Goal: Task Accomplishment & Management: Manage account settings

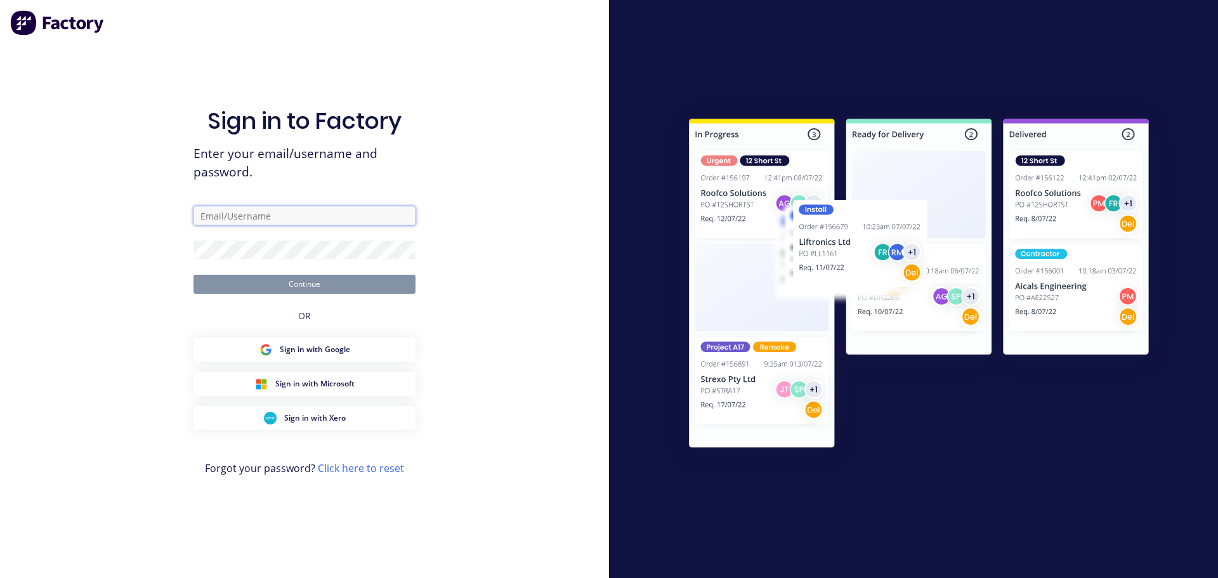
type input "[PERSON_NAME][EMAIL_ADDRESS][DOMAIN_NAME]"
click at [322, 285] on button "Continue" at bounding box center [305, 284] width 222 height 19
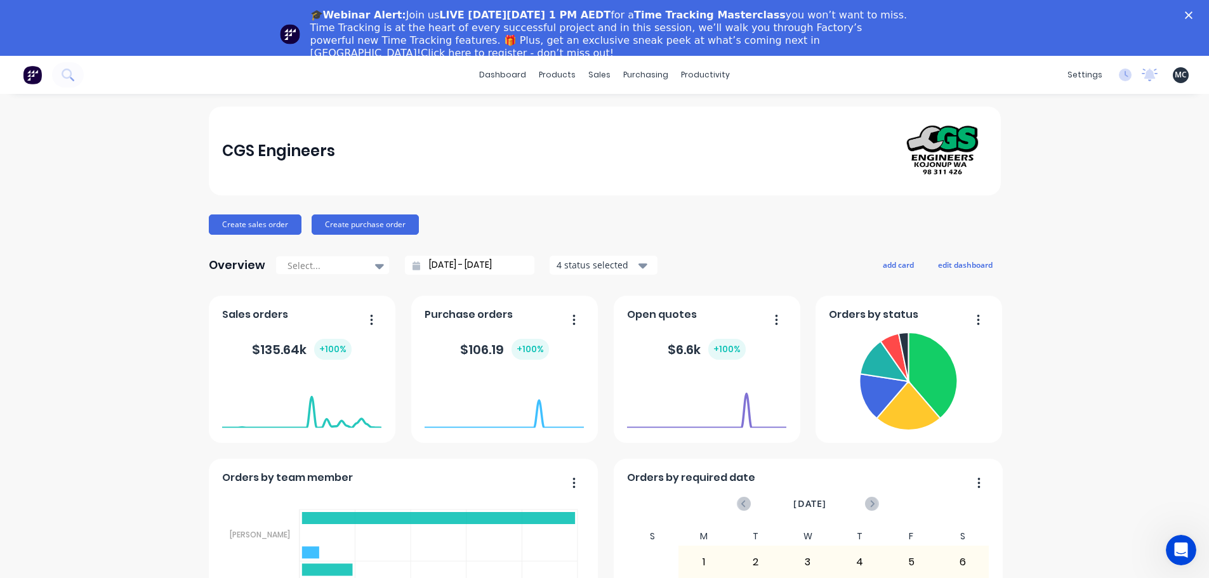
click at [1192, 15] on icon "Close" at bounding box center [1189, 15] width 8 height 8
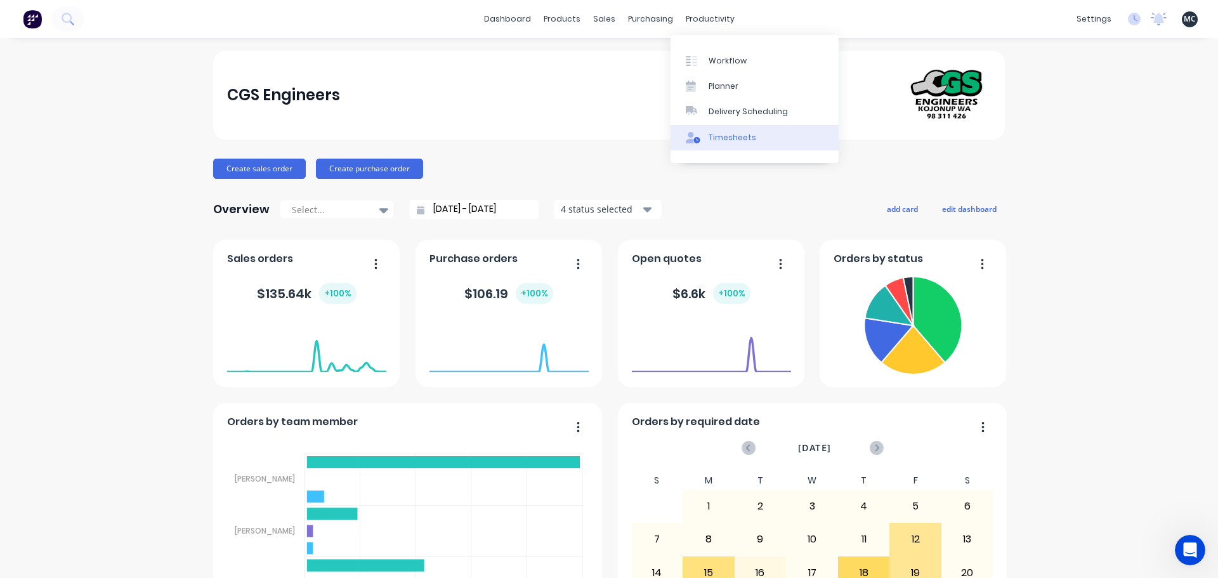
click at [714, 136] on div "Timesheets" at bounding box center [733, 137] width 48 height 11
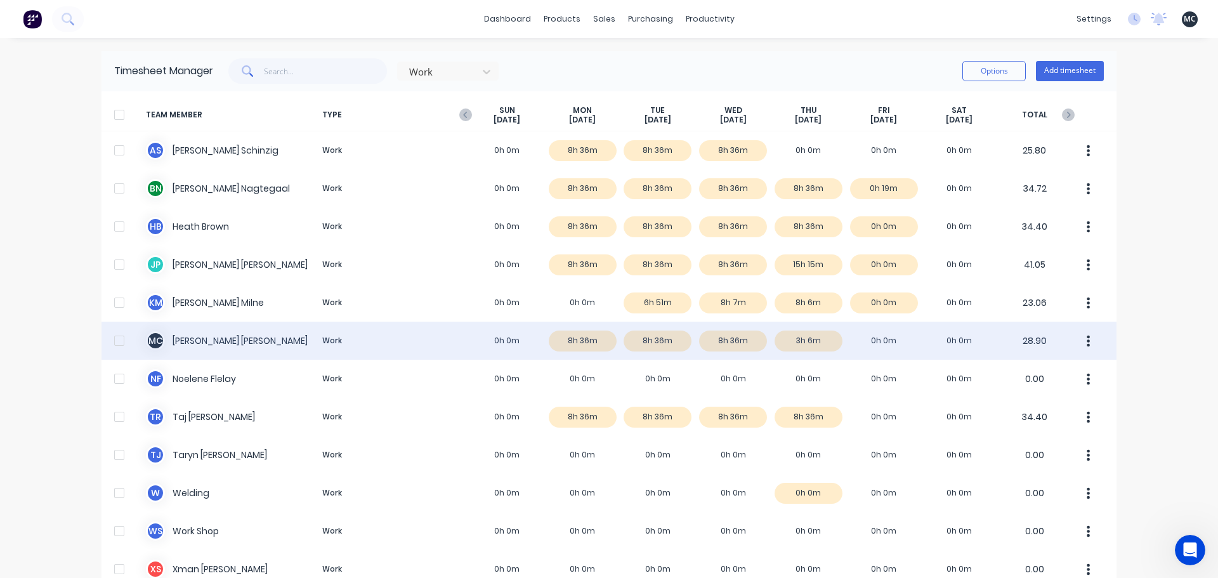
click at [810, 343] on div "M C [PERSON_NAME] Work 0h 0m 8h 36m 8h 36m 8h 36m 3h 6m 0h 0m 0h 0m 28.90" at bounding box center [609, 341] width 1015 height 38
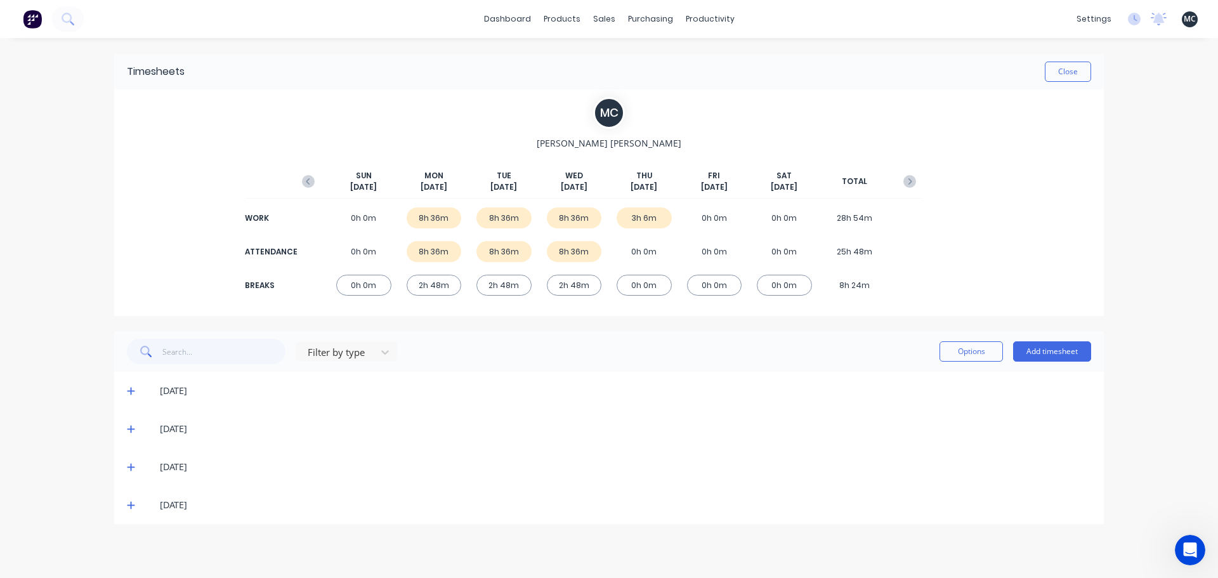
click at [128, 505] on icon at bounding box center [131, 506] width 8 height 8
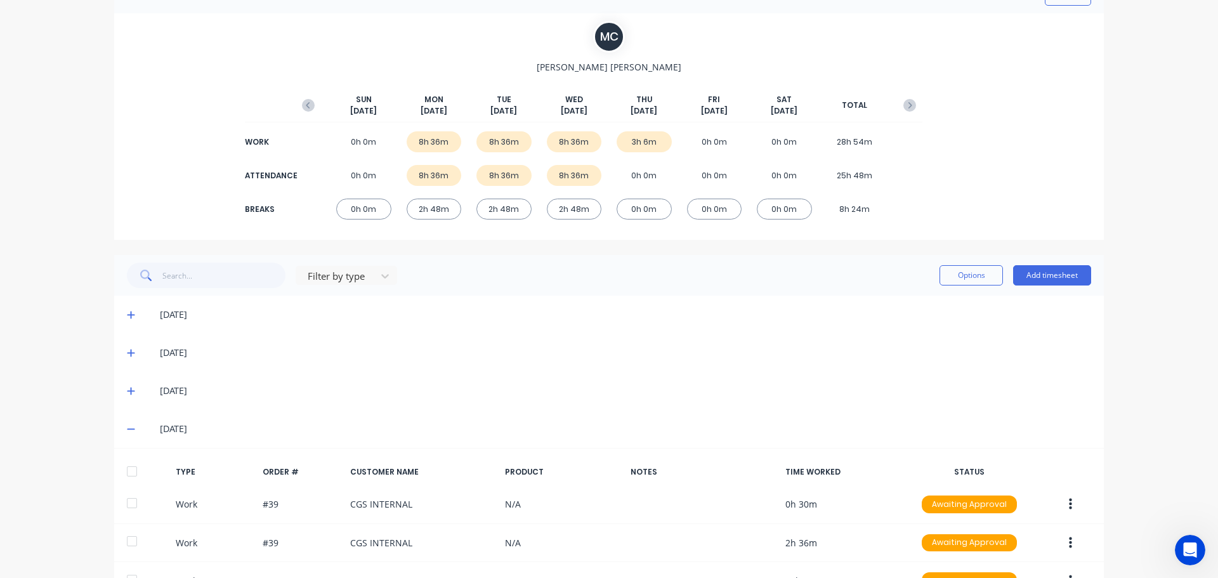
scroll to position [164, 0]
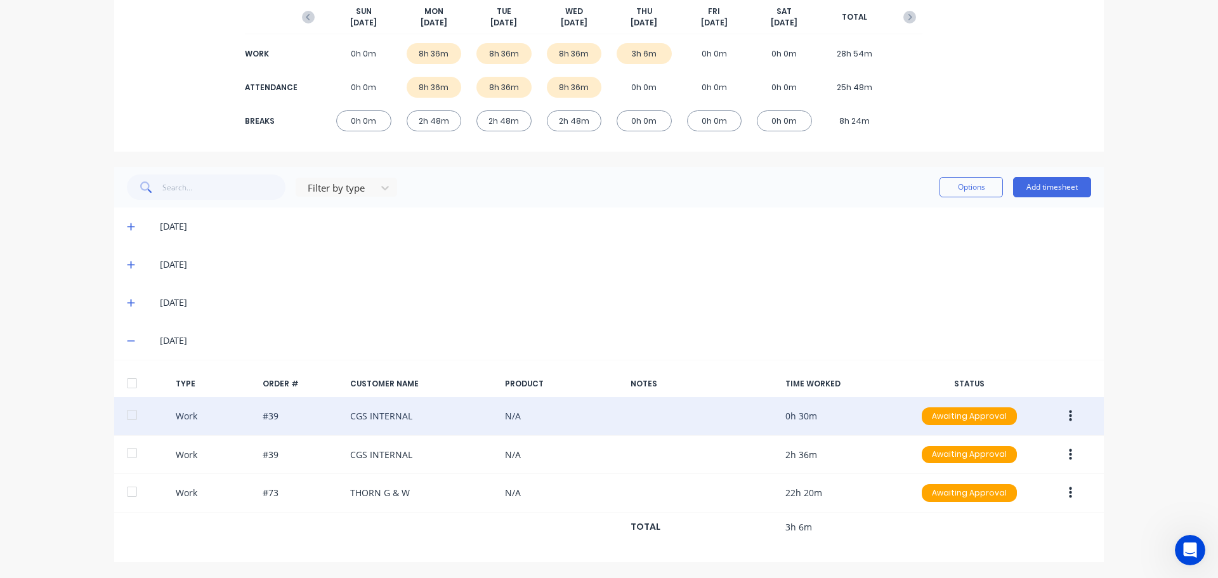
click at [1069, 416] on icon "button" at bounding box center [1070, 416] width 3 height 11
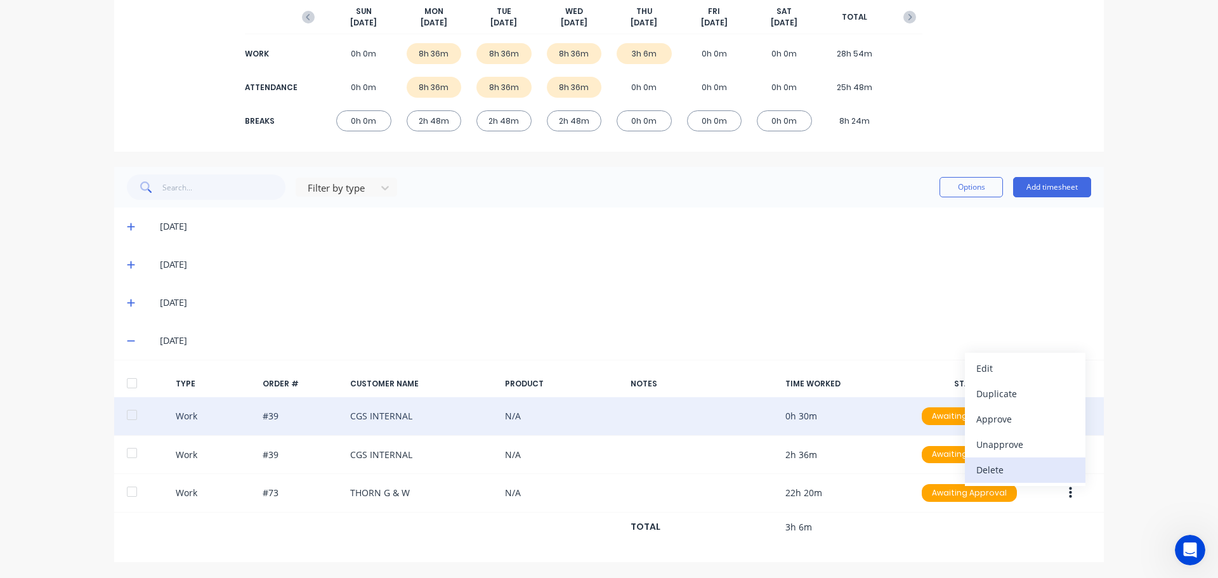
click at [1011, 474] on div "Delete" at bounding box center [1025, 470] width 98 height 18
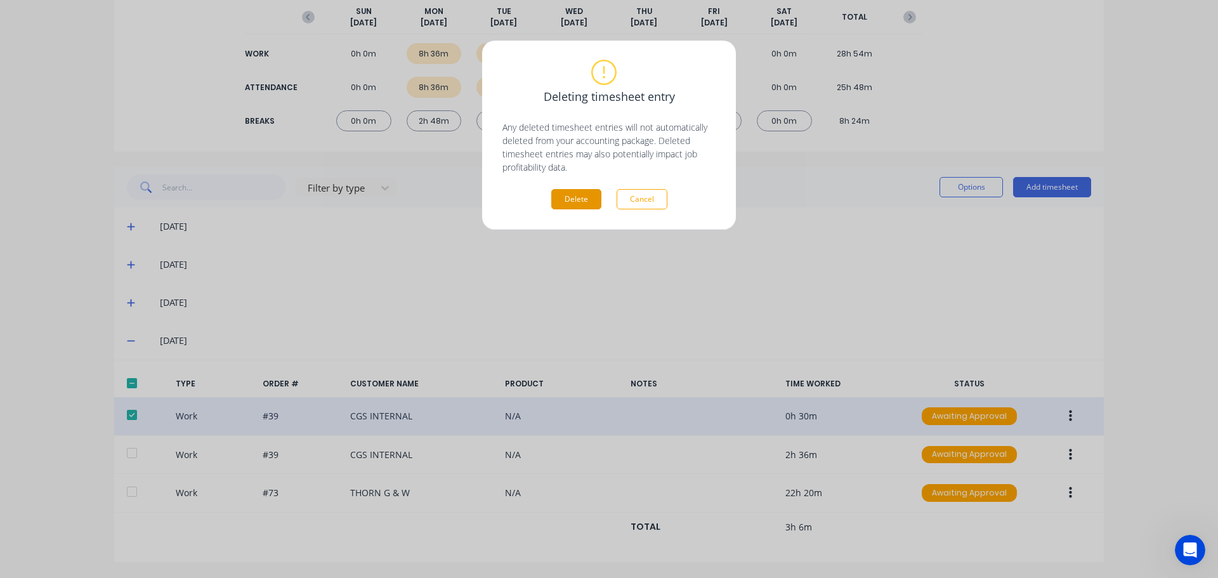
click at [563, 199] on button "Delete" at bounding box center [576, 199] width 50 height 20
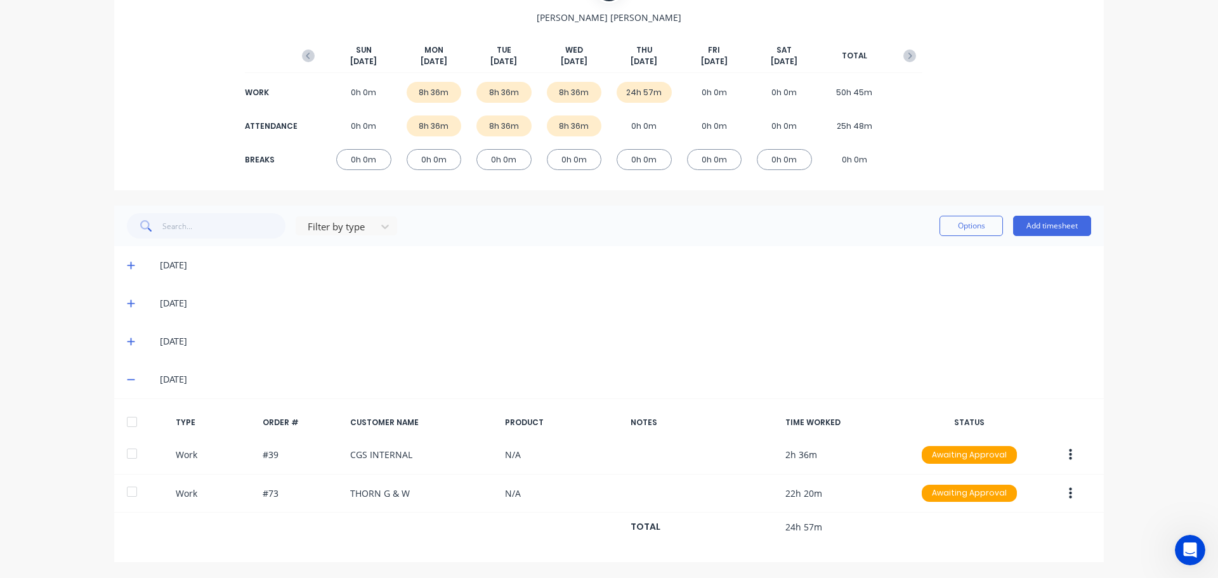
scroll to position [126, 0]
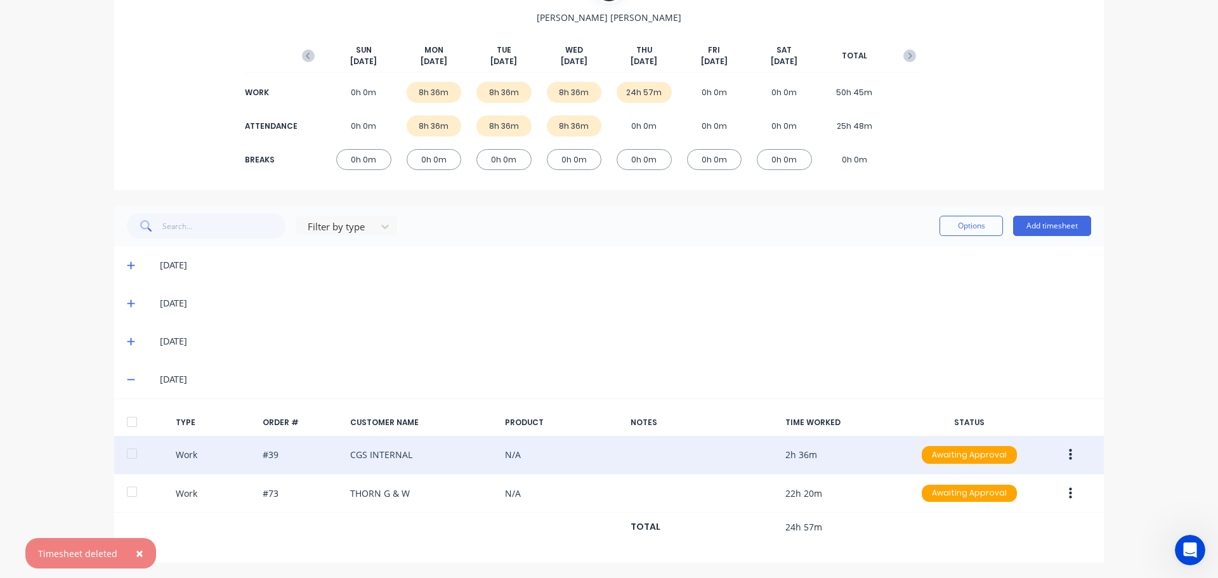
click at [1069, 461] on icon "button" at bounding box center [1070, 455] width 3 height 14
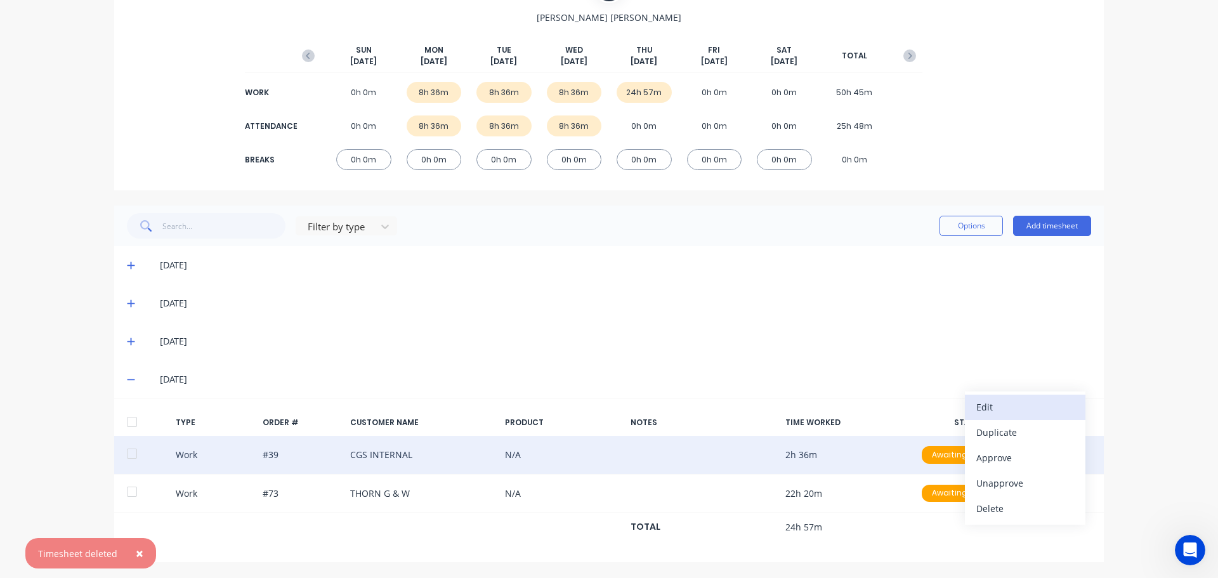
click at [1039, 412] on div "Edit" at bounding box center [1025, 407] width 98 height 18
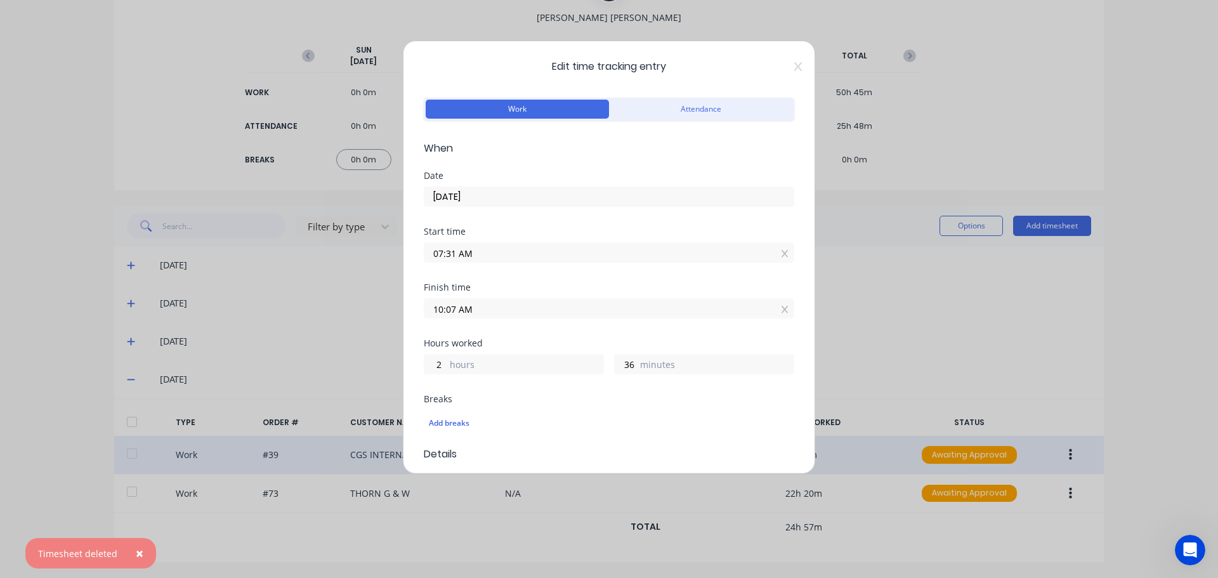
click at [452, 250] on input "07:31 AM" at bounding box center [608, 252] width 369 height 19
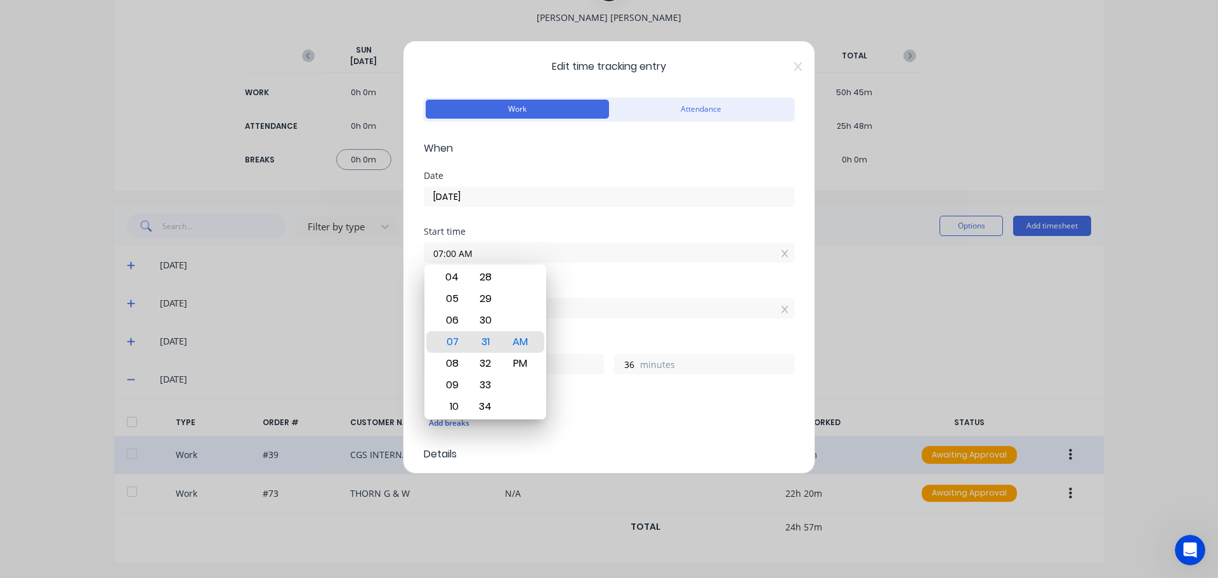
type input "07:00 AM"
click at [573, 276] on div "Start time 07:00 AM" at bounding box center [609, 255] width 371 height 56
type input "3"
type input "7"
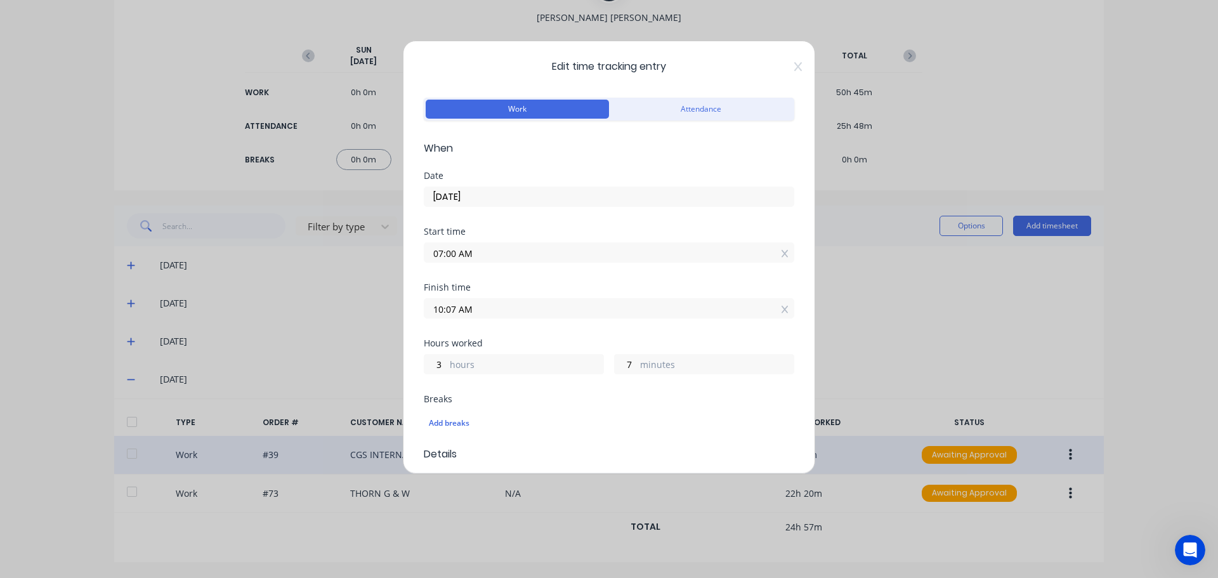
click at [456, 309] on input "10:07 AM" at bounding box center [608, 308] width 369 height 19
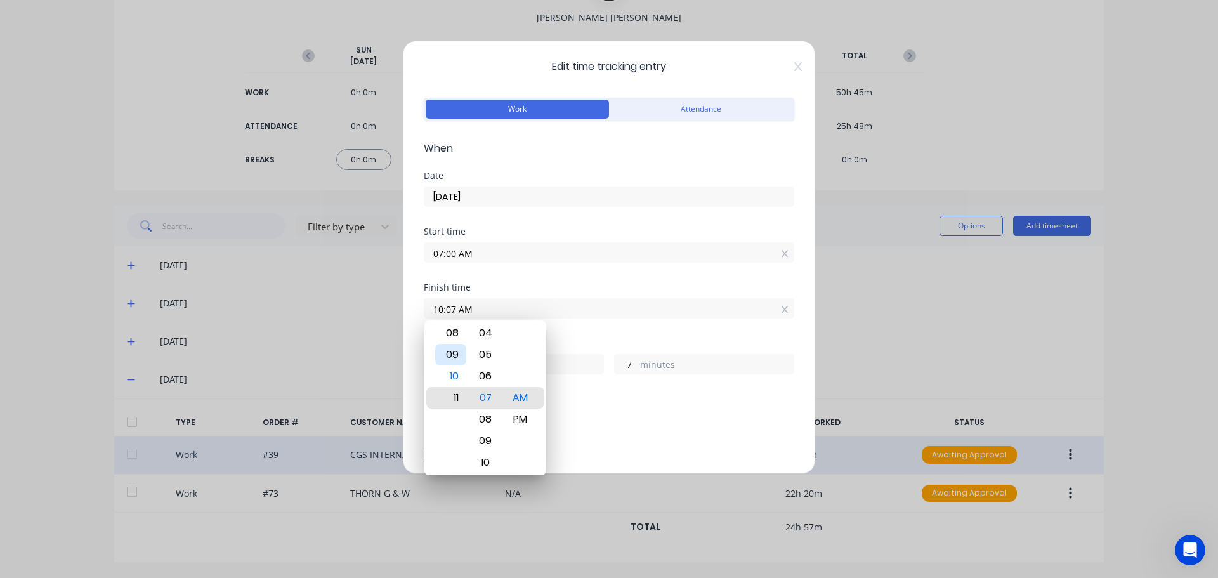
type input "11:07 AM"
type input "4"
type input "10:07 AM"
type input "3"
type input "06:07 AM"
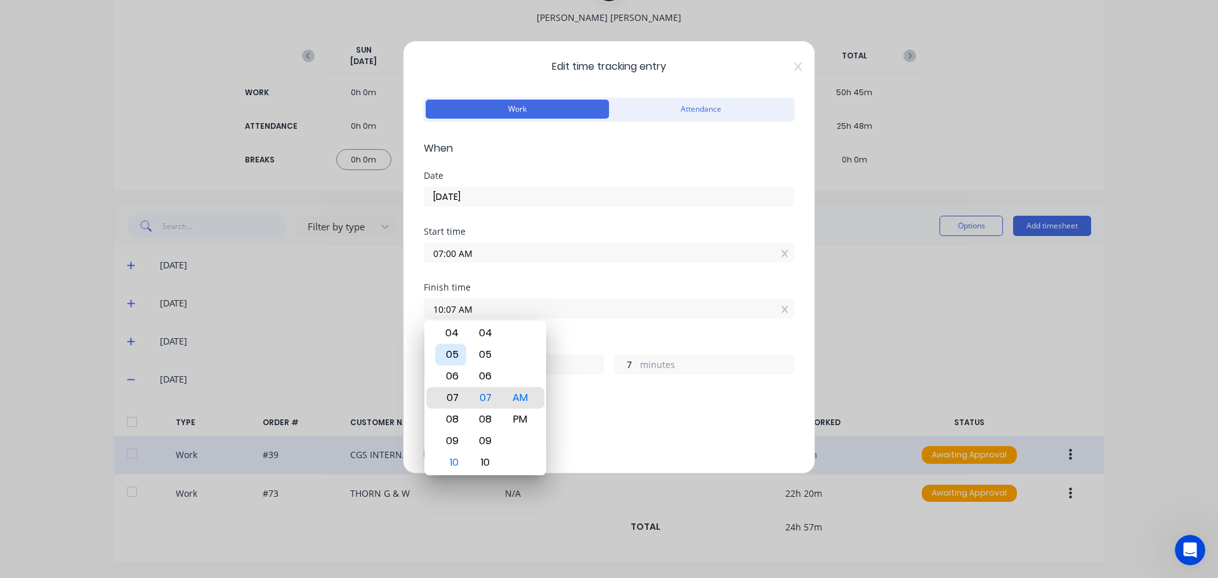
type input "23"
type input "02:07 AM"
type input "19"
type input "12:07 AM"
type input "17"
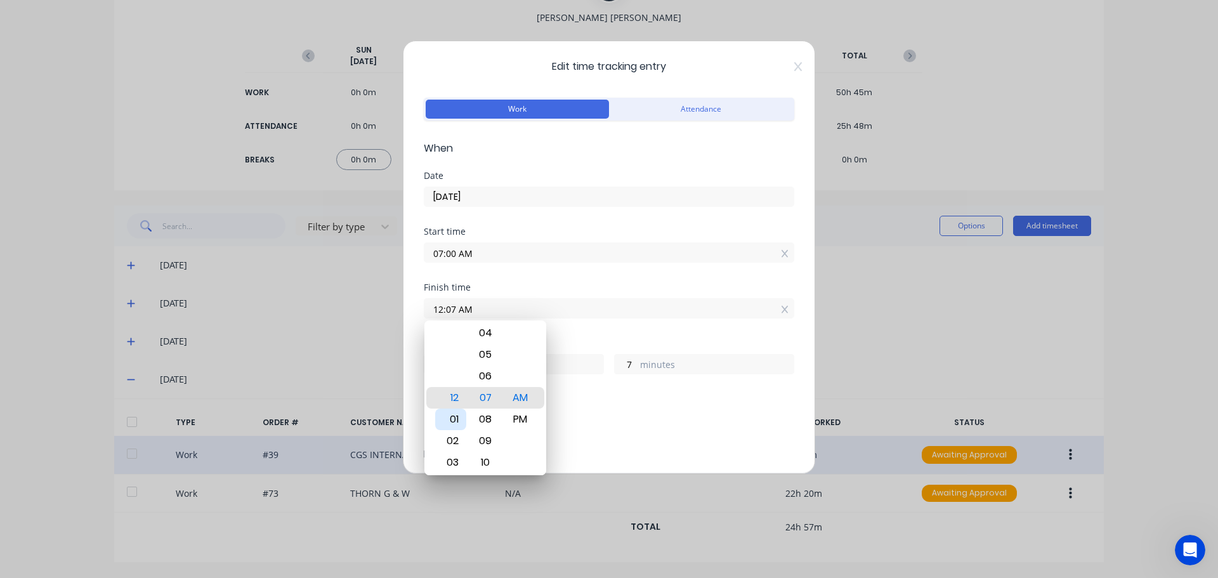
click at [453, 416] on div "01" at bounding box center [450, 420] width 31 height 22
type input "01:07 AM"
type input "18"
type input "01:13 AM"
type input "13"
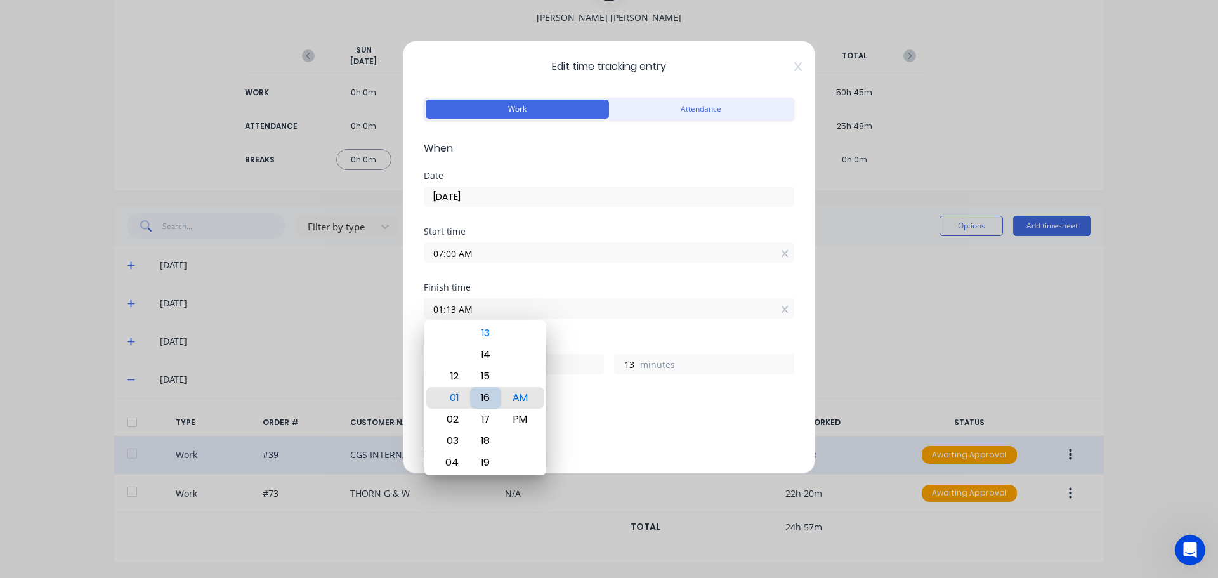
type input "01:16 AM"
type input "16"
type input "01:21 AM"
type input "21"
type input "01:26 AM"
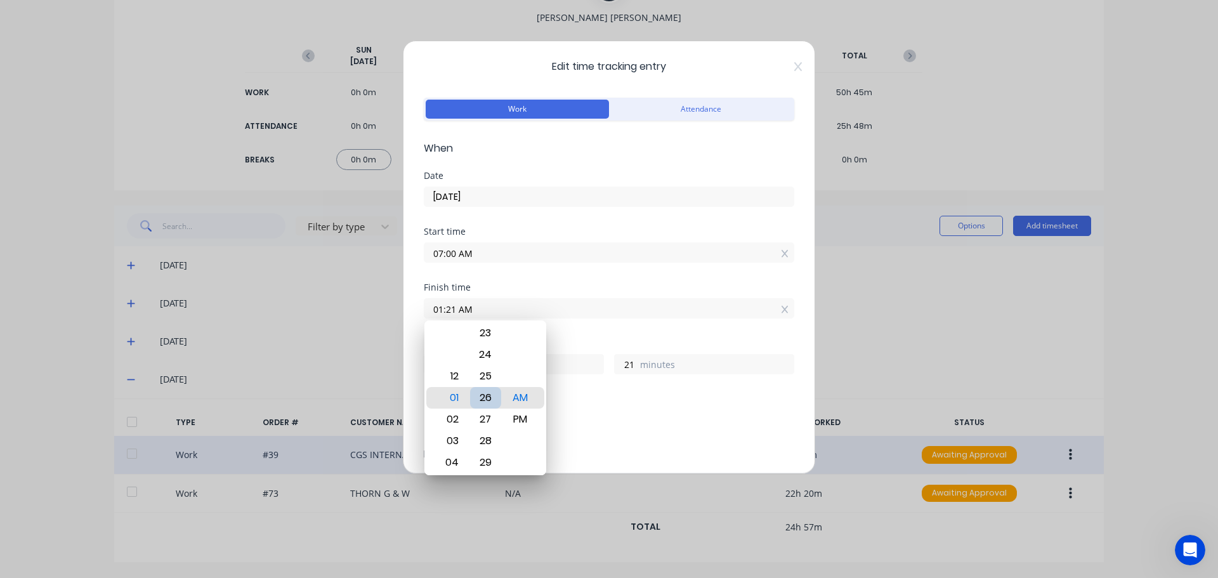
type input "26"
type input "01:31 AM"
type input "31"
type input "01:35 AM"
type input "35"
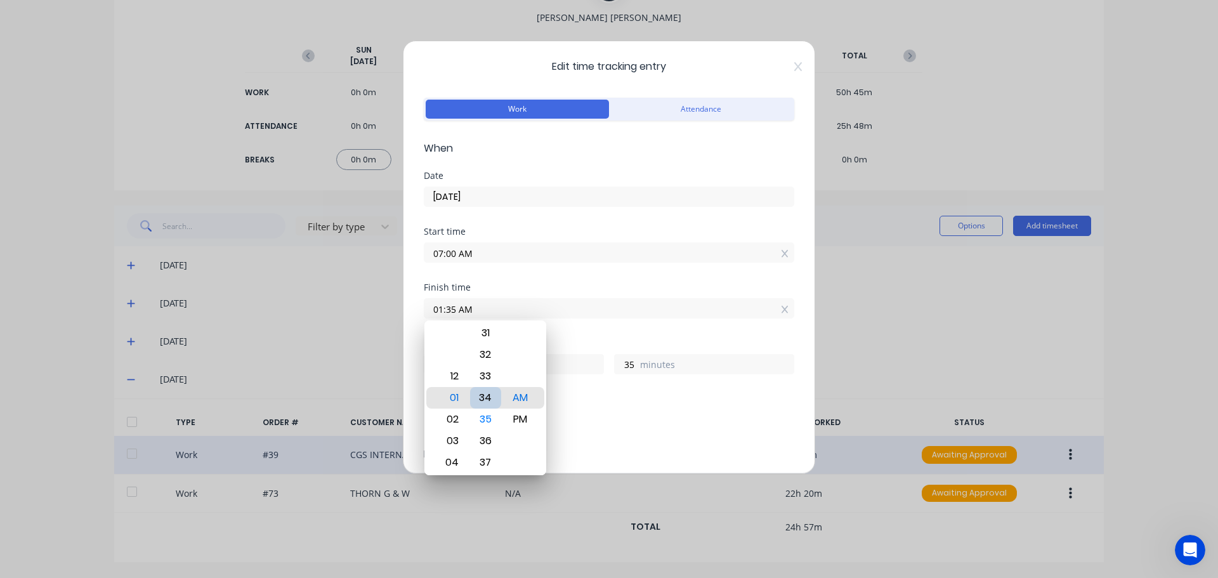
type input "01:33 AM"
type input "33"
click at [490, 338] on div "30" at bounding box center [485, 333] width 31 height 22
type input "01:30 AM"
type input "30"
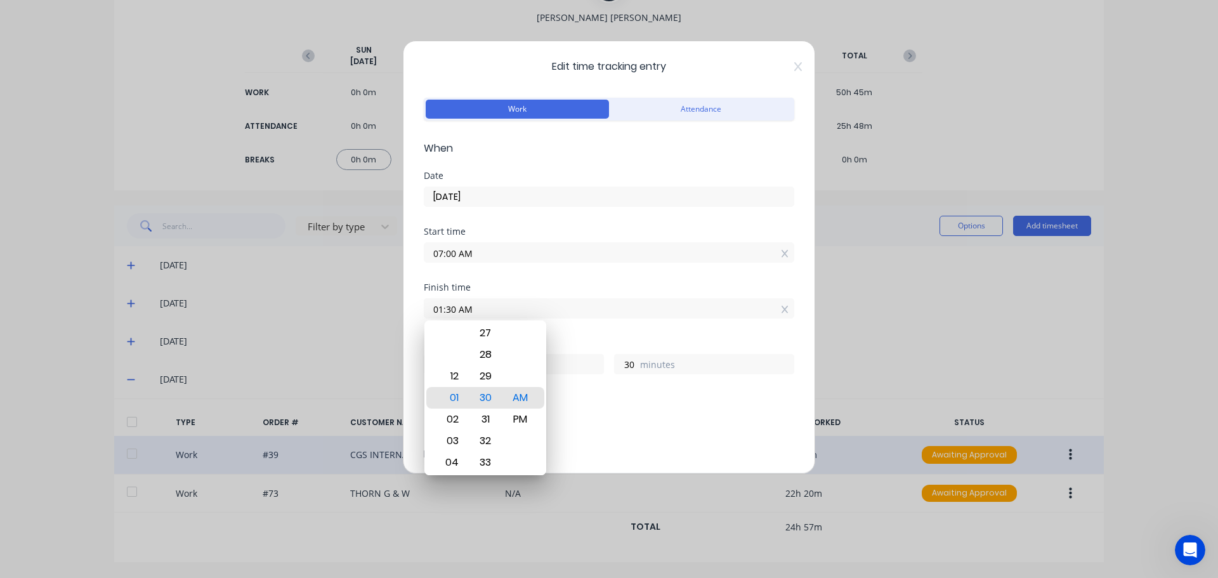
click at [557, 321] on div "Finish time 01:30 AM" at bounding box center [609, 311] width 371 height 56
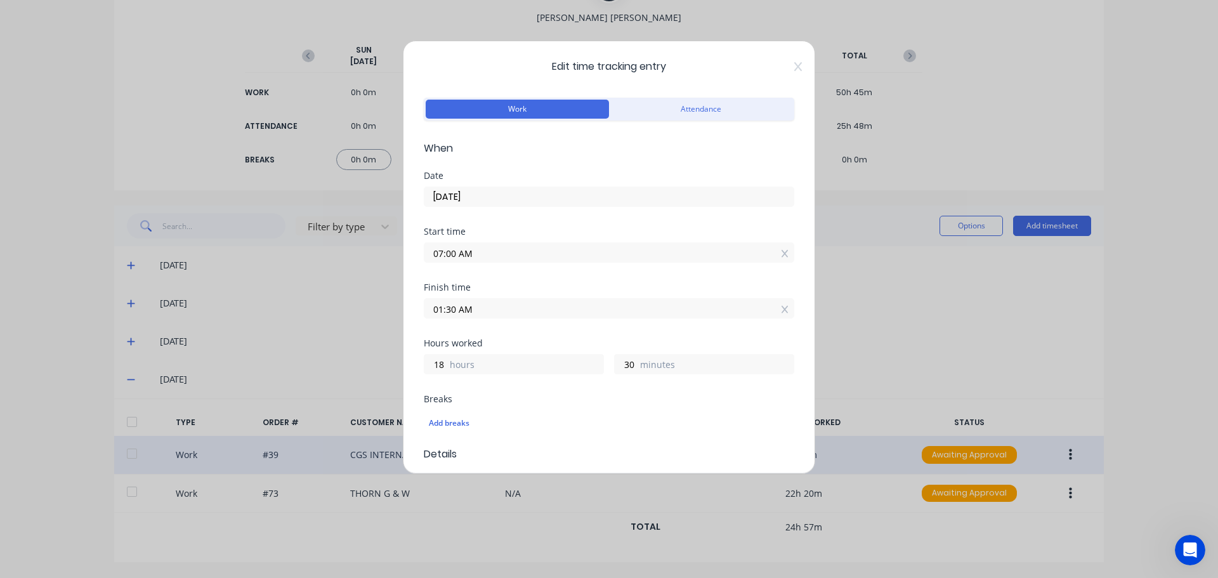
click at [469, 311] on input "01:30 AM" at bounding box center [608, 308] width 369 height 19
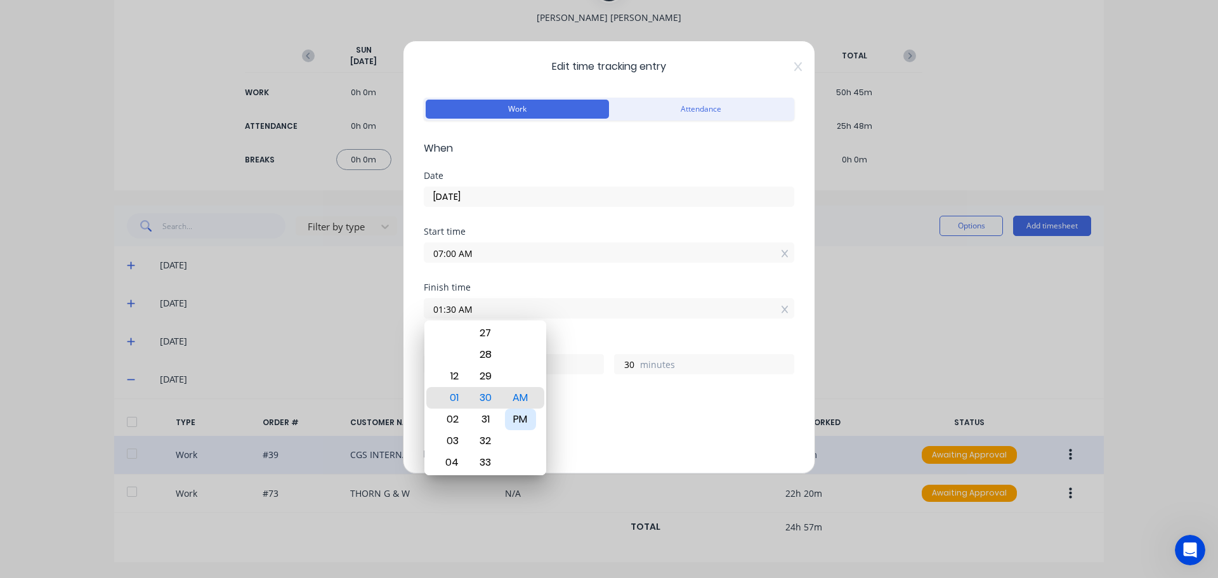
click at [527, 416] on div "PM" at bounding box center [520, 420] width 31 height 22
type input "01:30 PM"
type input "6"
click at [595, 411] on div "Add breaks" at bounding box center [609, 423] width 371 height 27
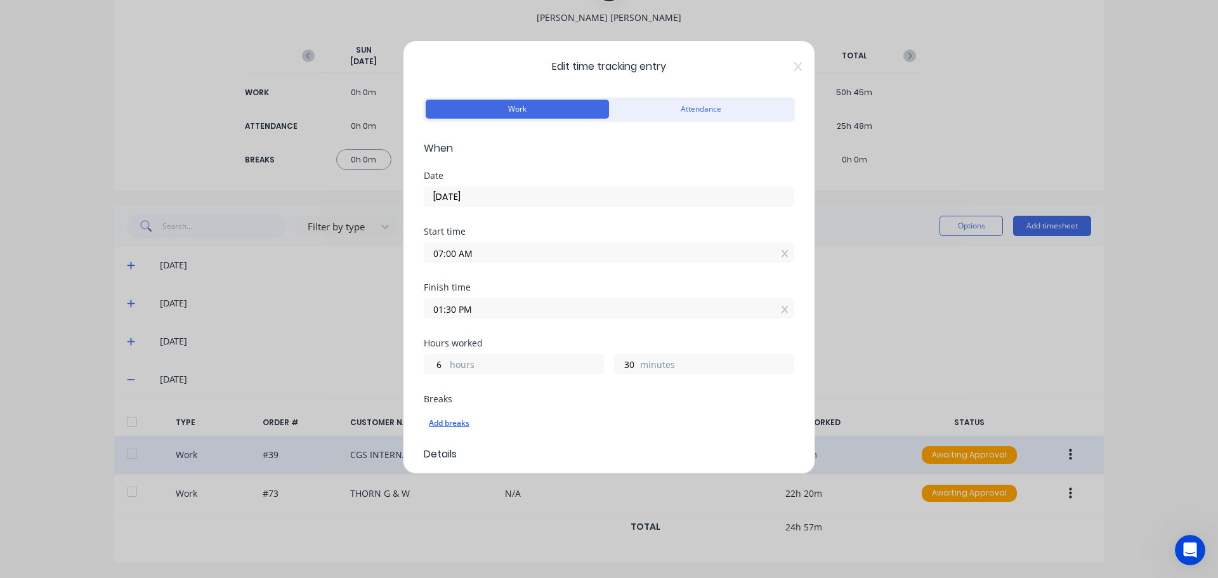
click at [452, 421] on div "Add breaks" at bounding box center [609, 423] width 360 height 16
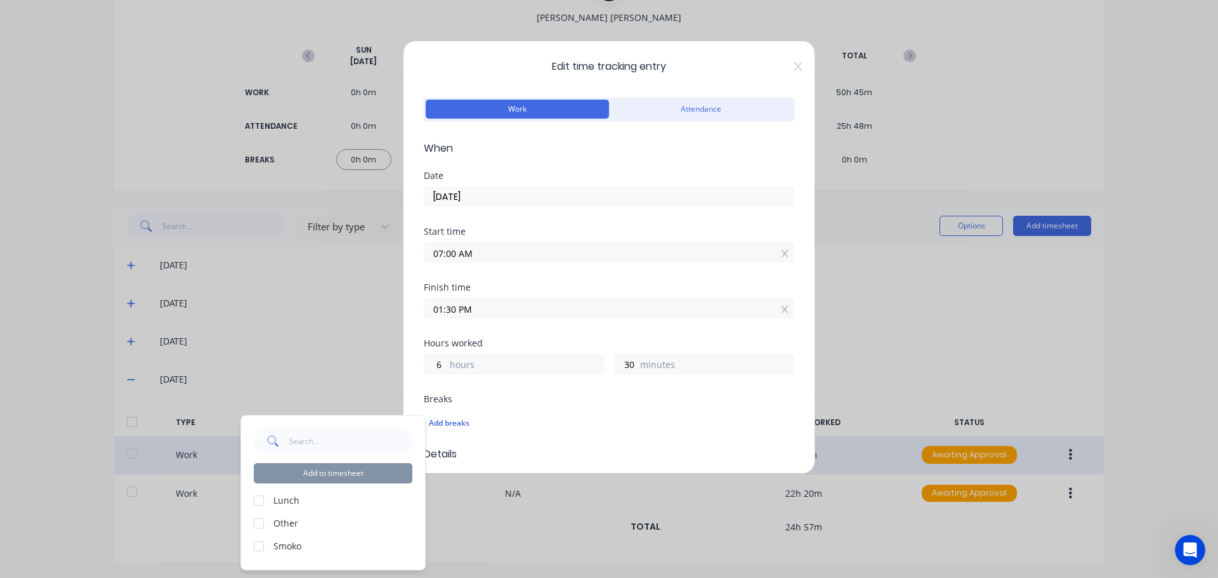
drag, startPoint x: 258, startPoint y: 501, endPoint x: 269, endPoint y: 544, distance: 44.6
click at [258, 501] on div at bounding box center [258, 500] width 25 height 25
click at [261, 546] on div at bounding box center [258, 546] width 25 height 25
click at [312, 481] on button "Add to timesheet" at bounding box center [333, 473] width 159 height 20
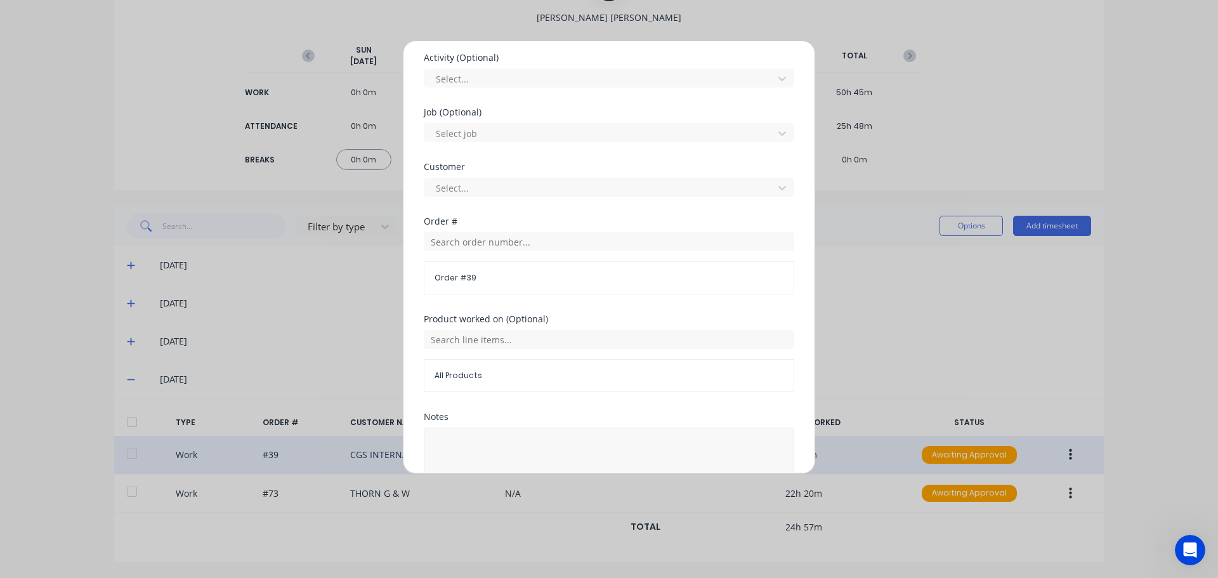
scroll to position [602, 0]
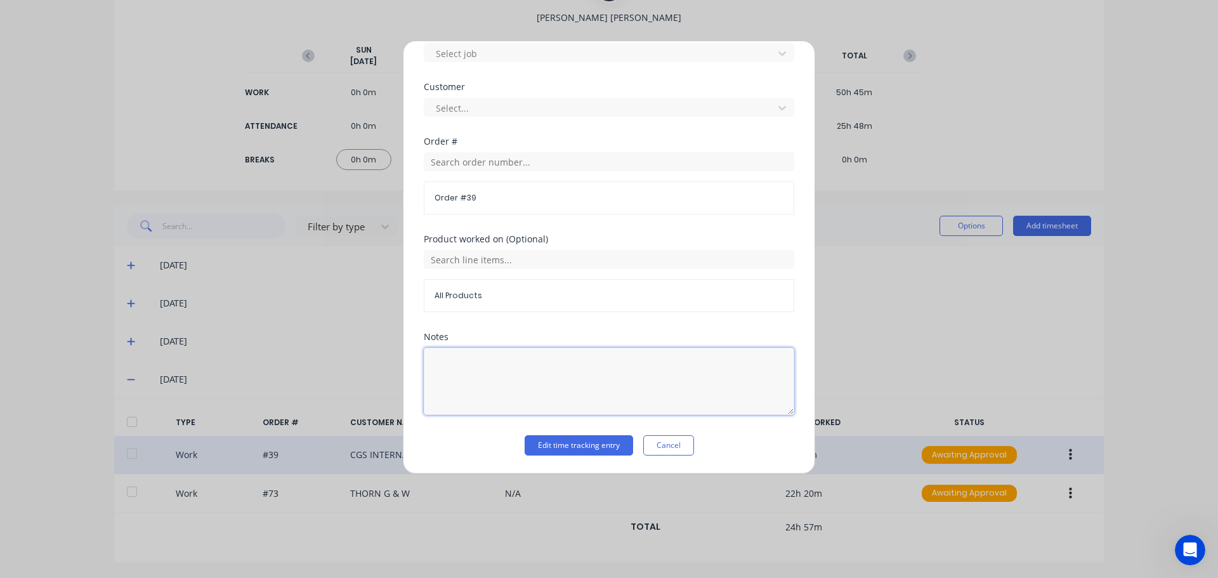
click at [474, 357] on textarea at bounding box center [609, 381] width 371 height 67
type textarea "office, orders ect."
click at [603, 452] on button "Edit time tracking entry" at bounding box center [579, 445] width 108 height 20
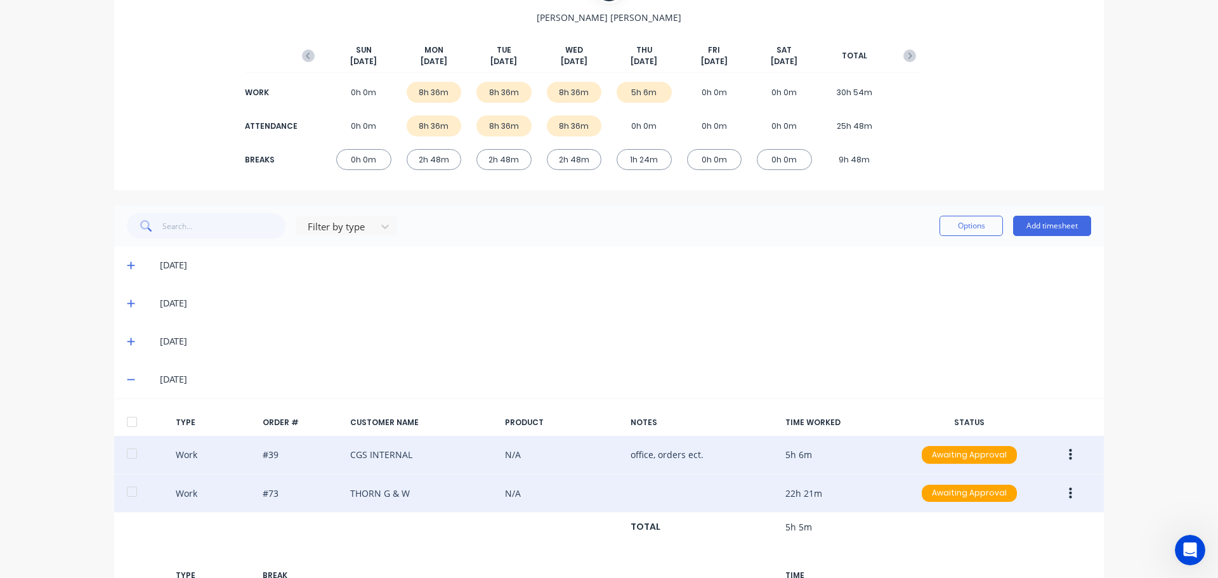
click at [1069, 494] on icon "button" at bounding box center [1070, 492] width 3 height 11
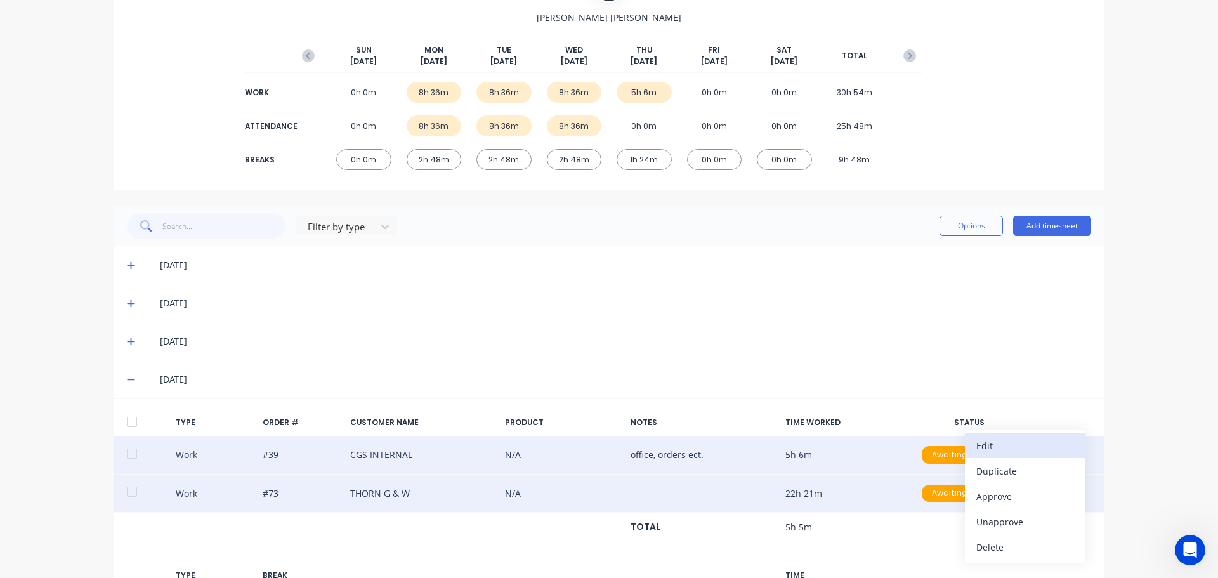
click at [1037, 437] on div "Edit" at bounding box center [1025, 446] width 98 height 18
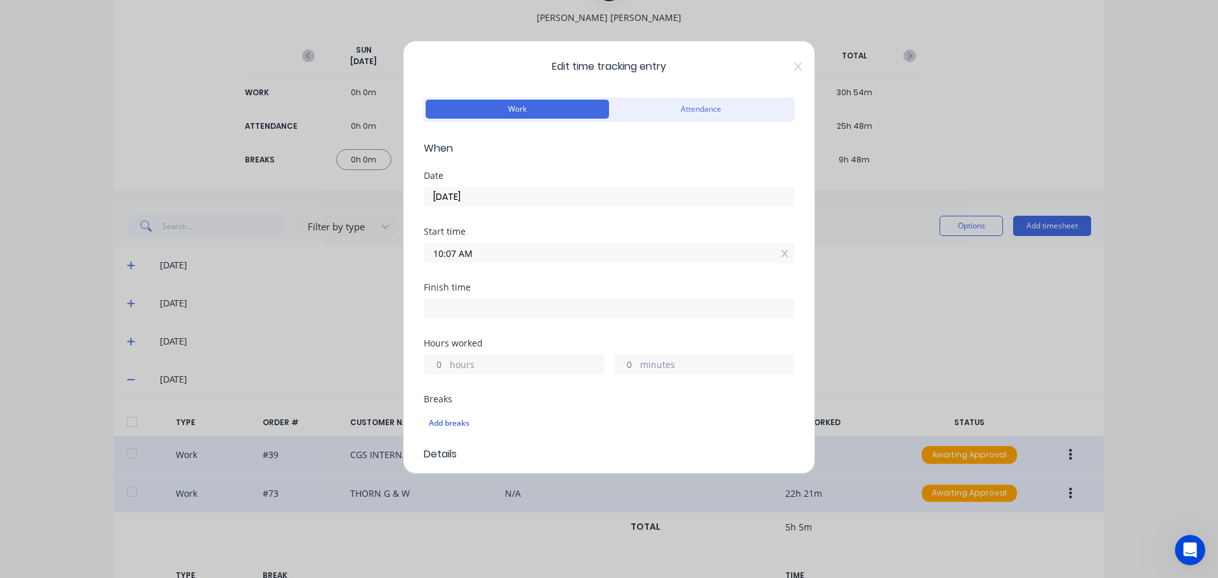
click at [456, 255] on input "10:07 AM" at bounding box center [608, 252] width 369 height 19
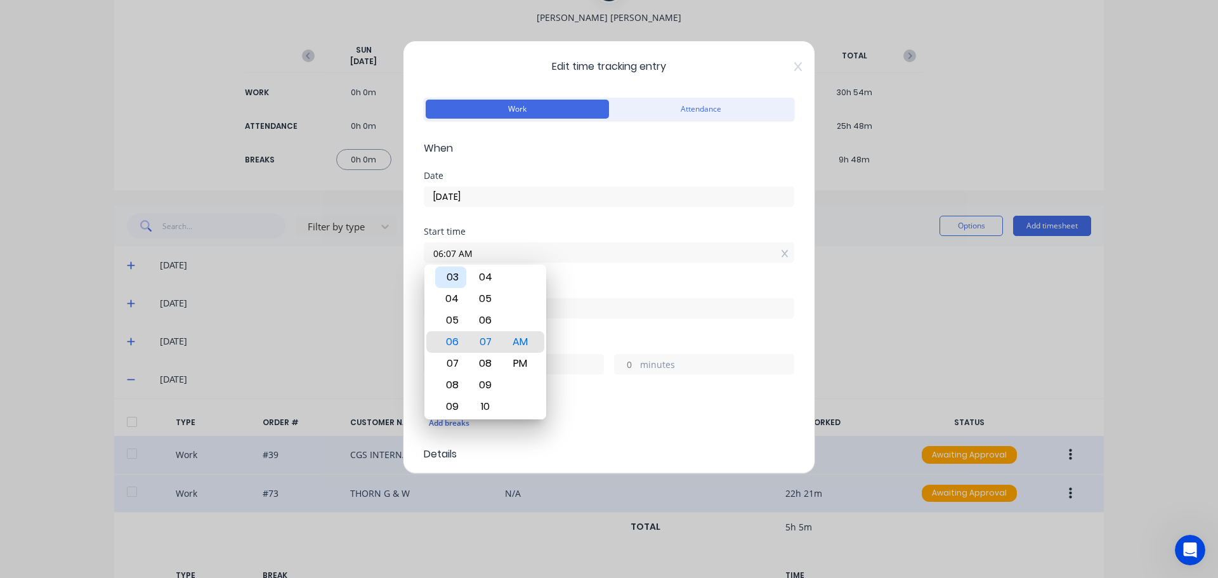
click at [459, 280] on div "03" at bounding box center [450, 277] width 31 height 22
click at [485, 386] on div "30" at bounding box center [485, 385] width 31 height 22
click at [524, 361] on div "PM" at bounding box center [520, 364] width 31 height 22
type input "03:30 PM"
click at [575, 310] on input at bounding box center [608, 308] width 369 height 19
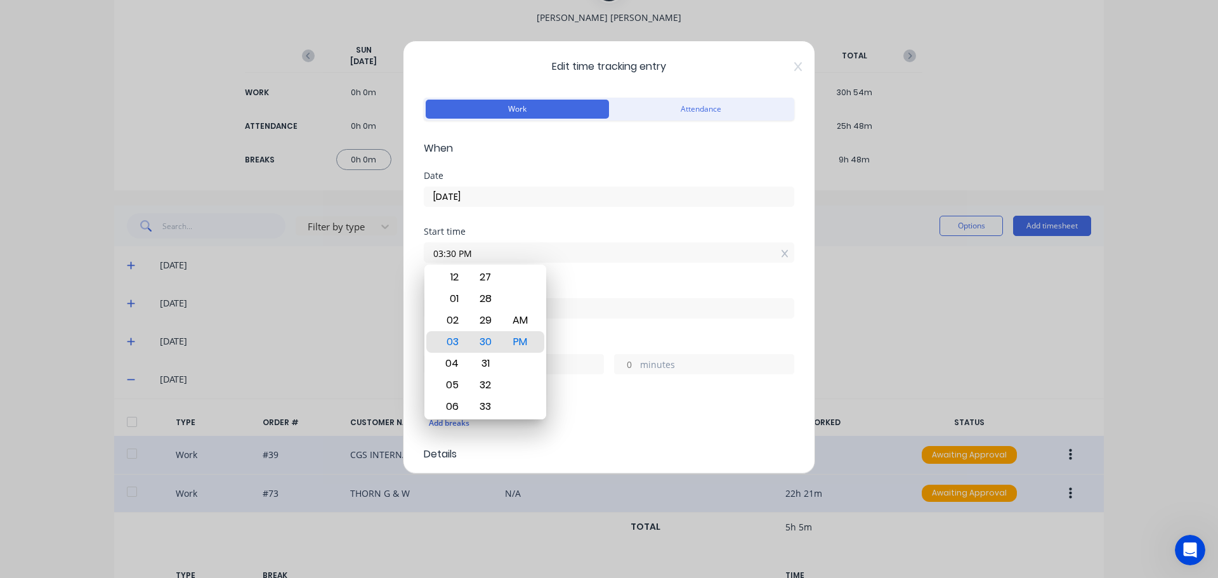
type input "08:28 AM"
type input "16"
type input "58"
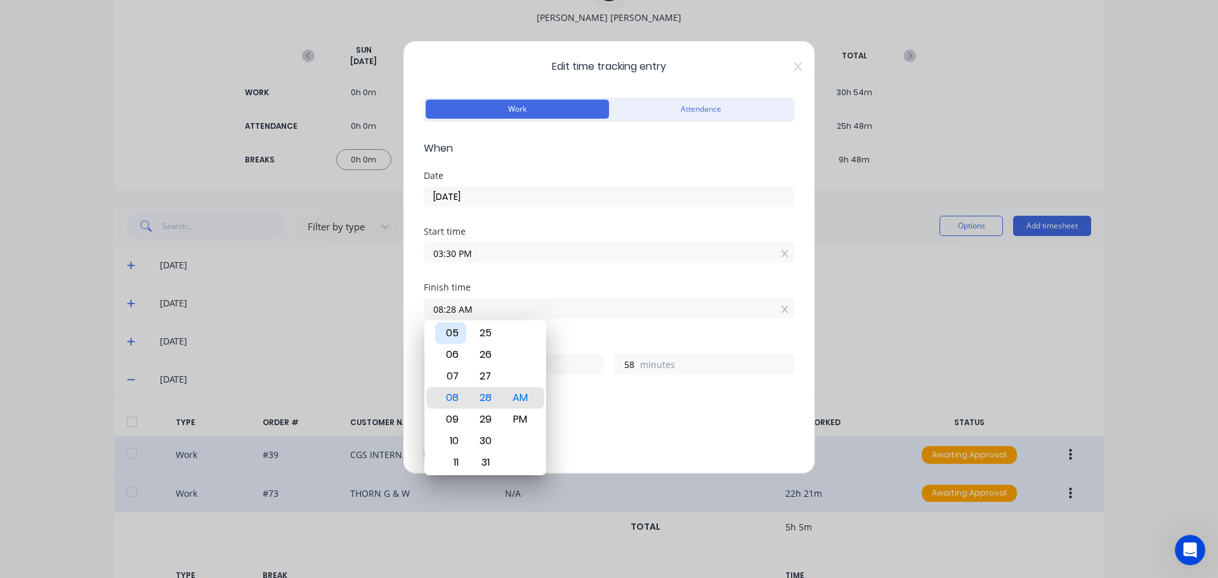
click at [455, 336] on div "05" at bounding box center [450, 333] width 31 height 22
type input "05:28 AM"
type input "13"
click at [519, 411] on div "PM" at bounding box center [520, 420] width 31 height 22
type input "05:28 PM"
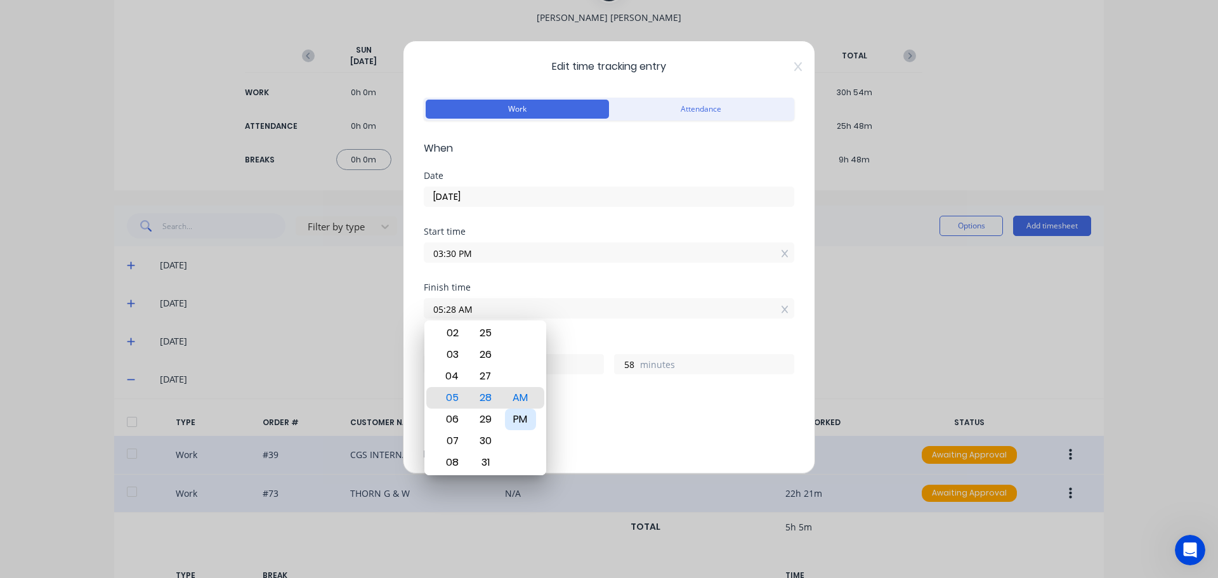
type input "1"
type input "05:03 PM"
type input "33"
type input "05:01 PM"
type input "31"
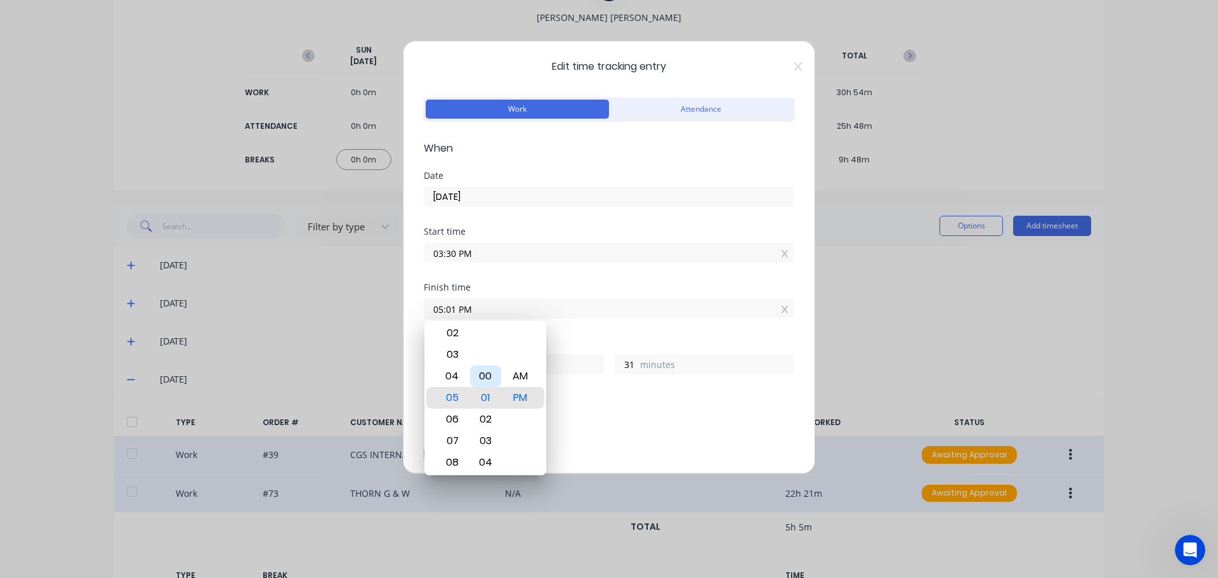
click at [489, 379] on div "00" at bounding box center [485, 376] width 31 height 22
type input "05:00 PM"
type input "30"
click at [579, 329] on div "Finish time 05:00 PM" at bounding box center [609, 311] width 371 height 56
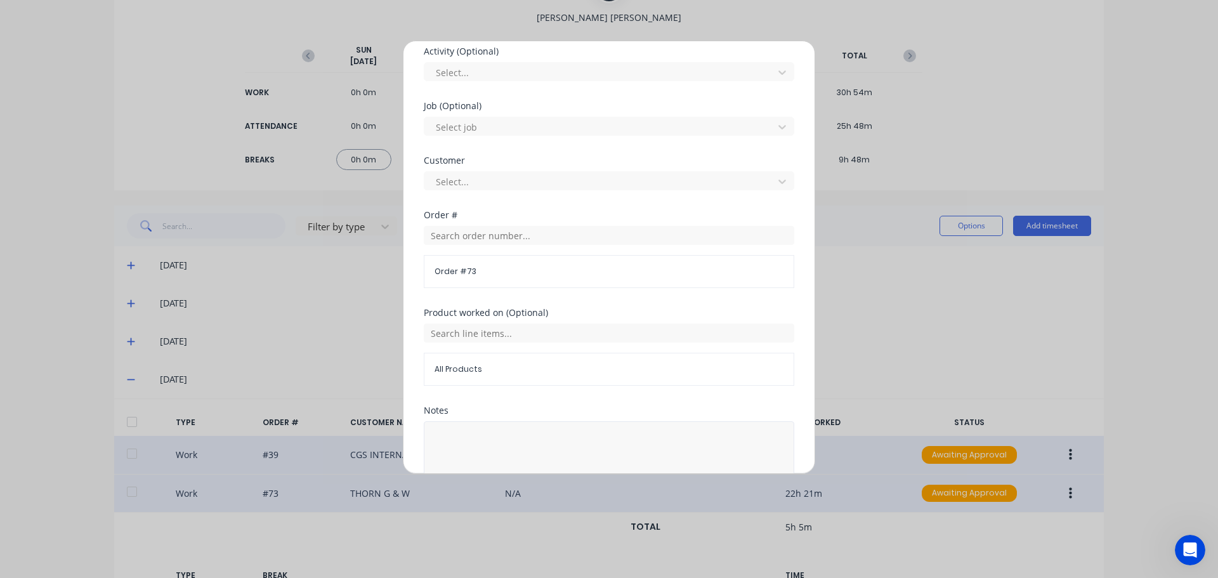
scroll to position [558, 0]
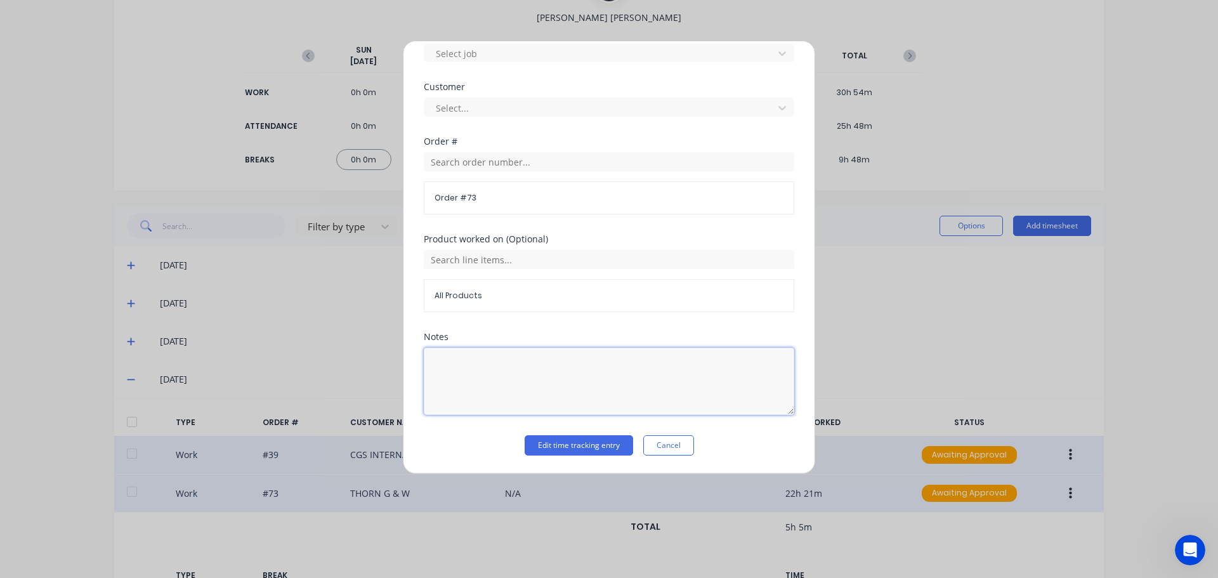
click at [499, 355] on textarea at bounding box center [609, 381] width 371 height 67
type textarea "assemble g/box"
click at [587, 450] on button "Edit time tracking entry" at bounding box center [579, 445] width 108 height 20
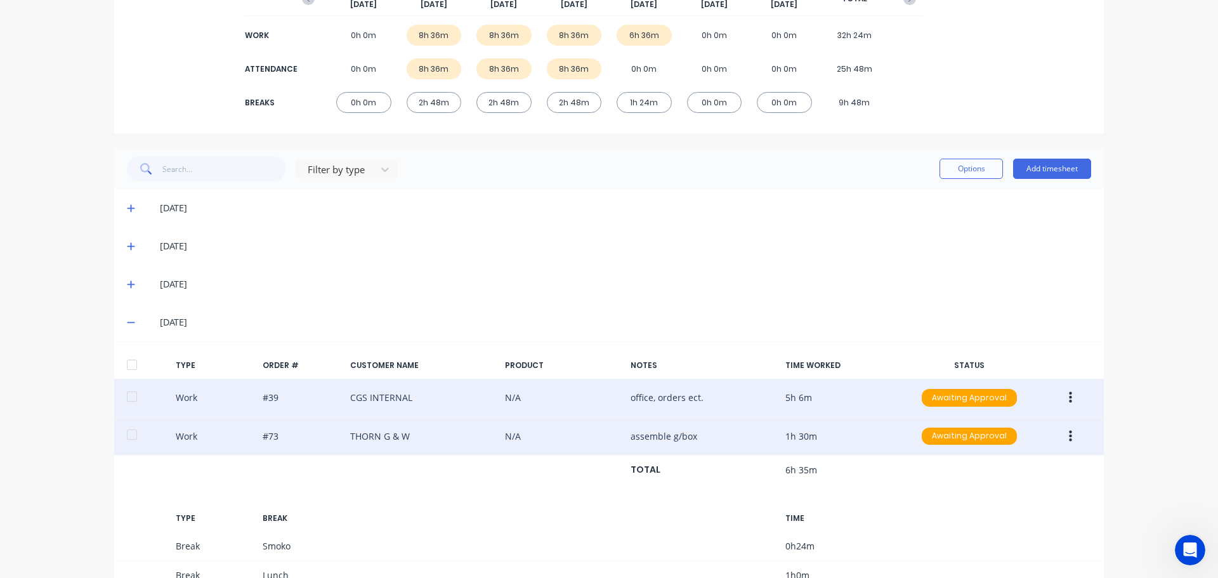
scroll to position [253, 0]
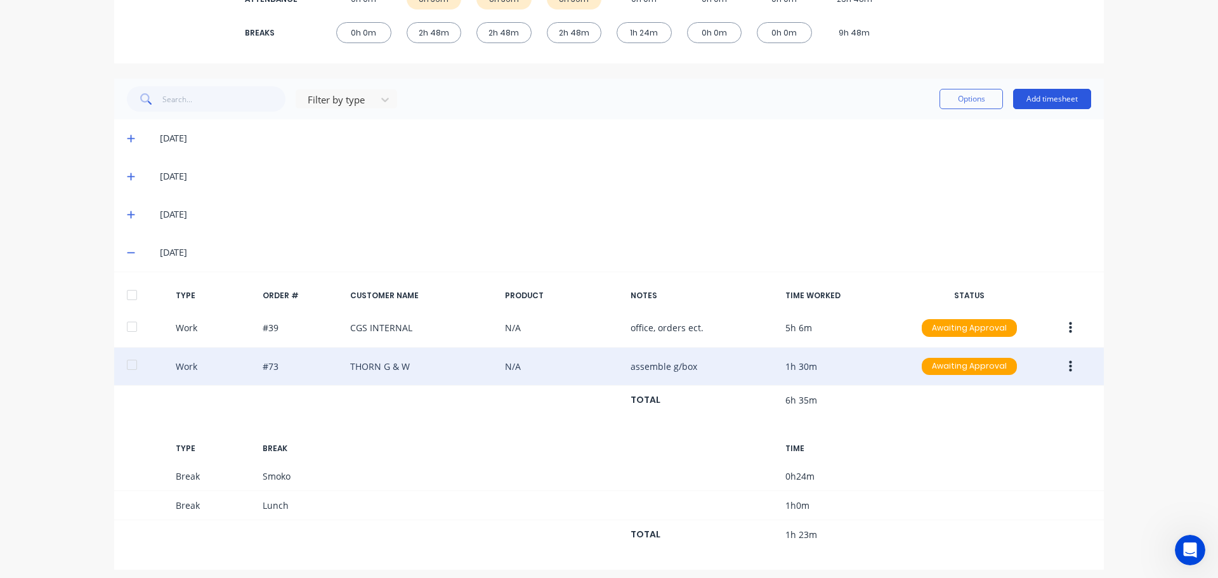
click at [1042, 100] on button "Add timesheet" at bounding box center [1052, 99] width 78 height 20
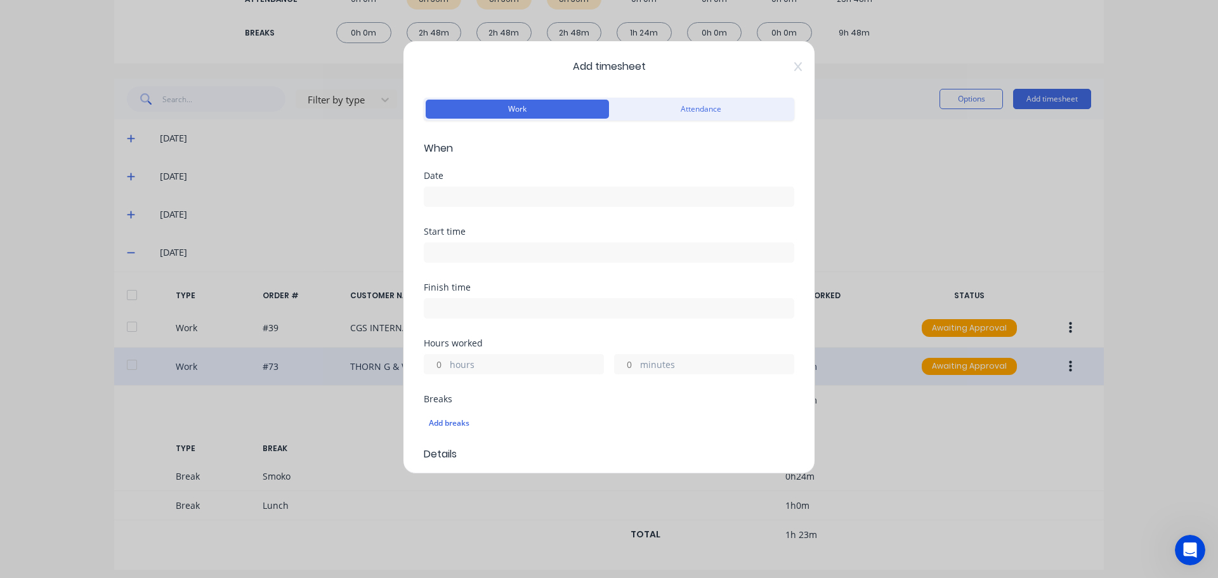
click at [482, 194] on input at bounding box center [608, 196] width 369 height 19
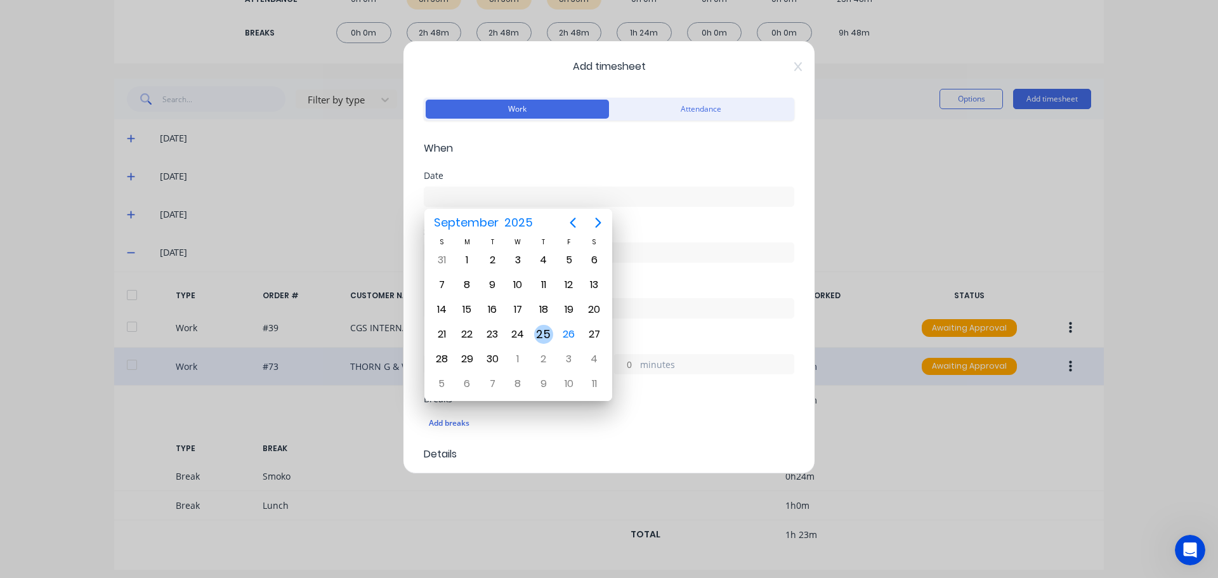
click at [543, 331] on div "25" at bounding box center [543, 334] width 19 height 19
type input "[DATE]"
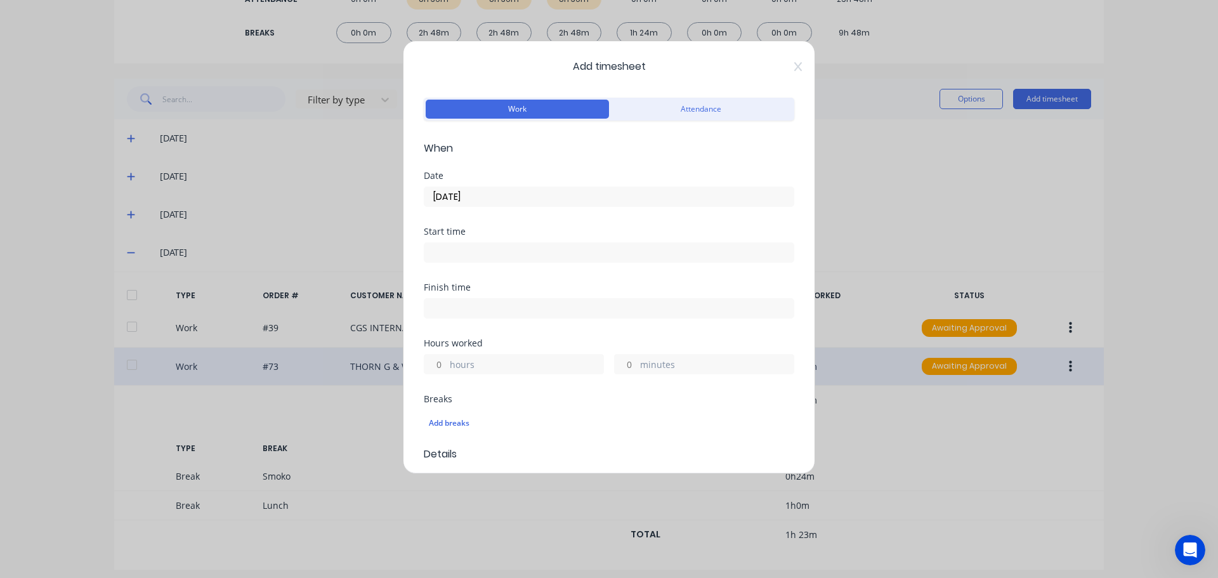
click at [514, 251] on input at bounding box center [608, 252] width 369 height 19
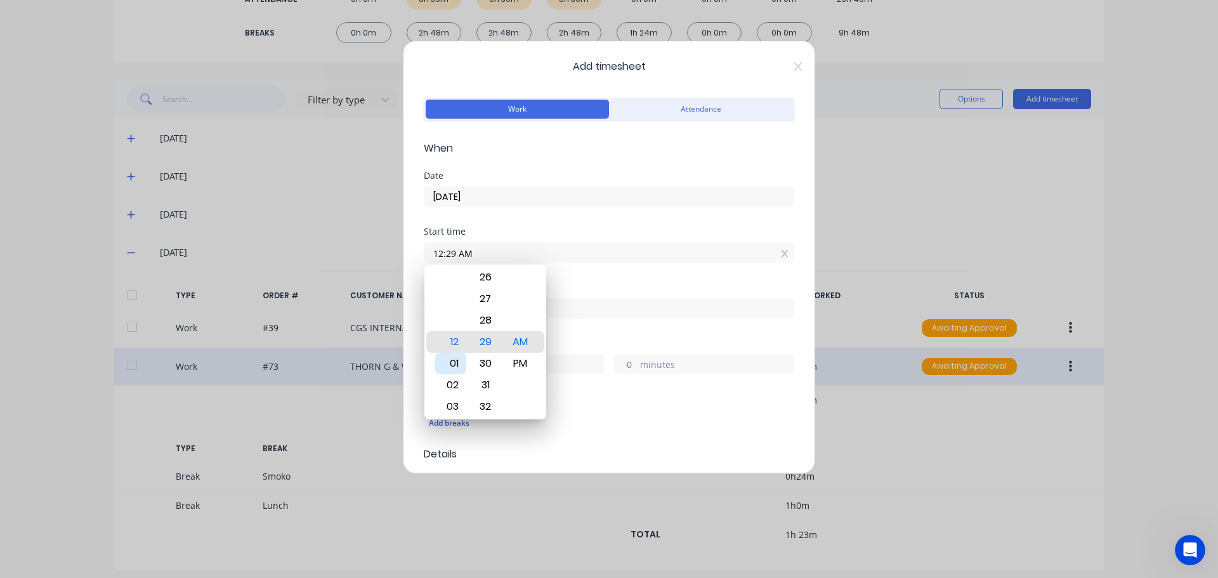
click at [452, 365] on div "01" at bounding box center [450, 364] width 31 height 22
click at [481, 364] on div "30" at bounding box center [485, 364] width 31 height 22
click at [521, 362] on div "PM" at bounding box center [520, 364] width 31 height 22
type input "01:30 PM"
click at [580, 310] on input at bounding box center [608, 308] width 369 height 19
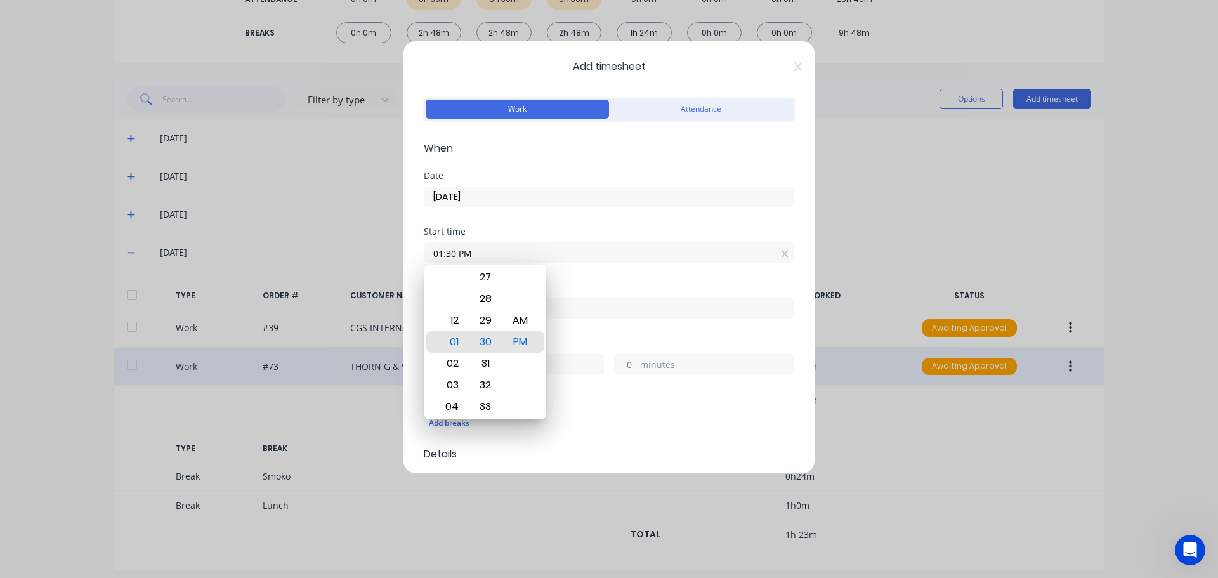
type input "08:29 AM"
type input "18"
type input "59"
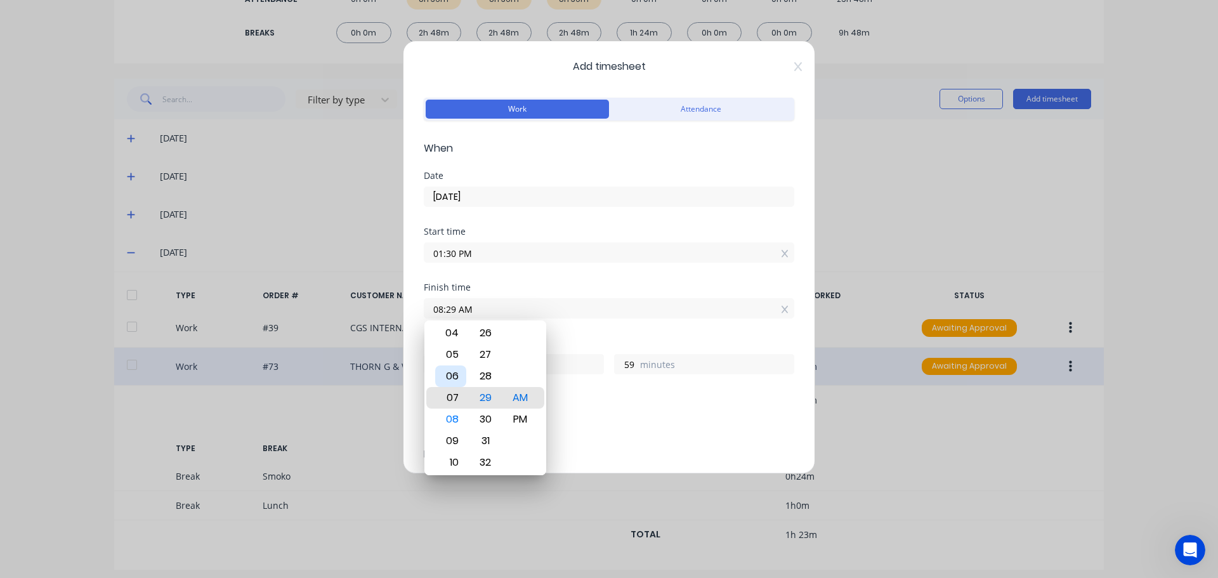
type input "07:29 AM"
type input "17"
type input "06:29 AM"
type input "16"
type input "05:29 AM"
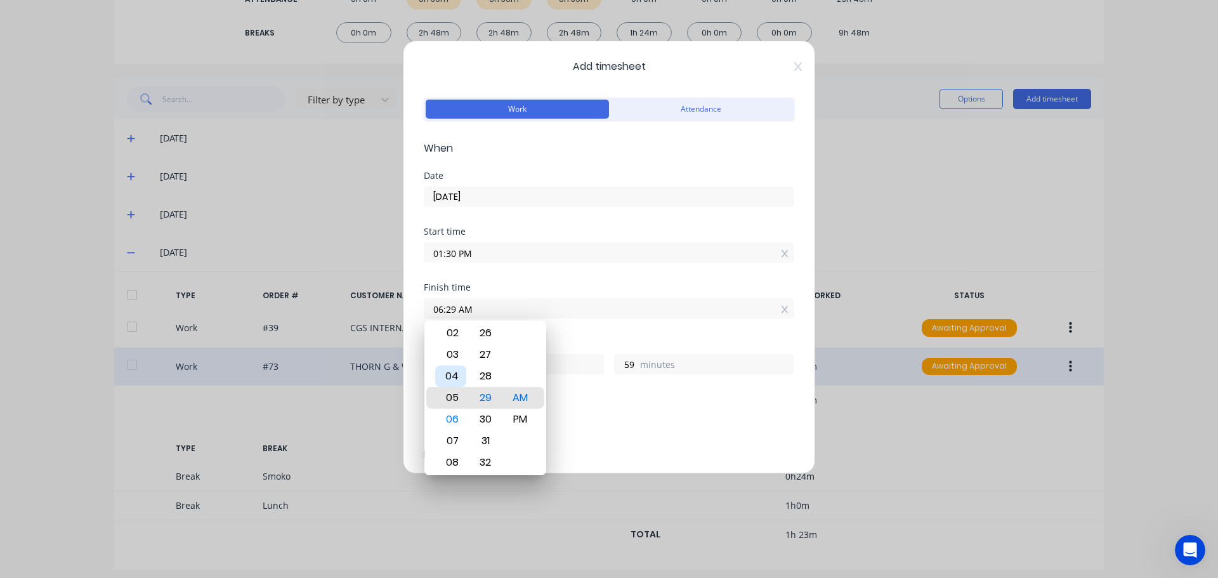
type input "15"
click at [449, 357] on div "03" at bounding box center [450, 355] width 31 height 22
type input "03:29 AM"
type input "13"
click at [480, 421] on div "30" at bounding box center [485, 420] width 31 height 22
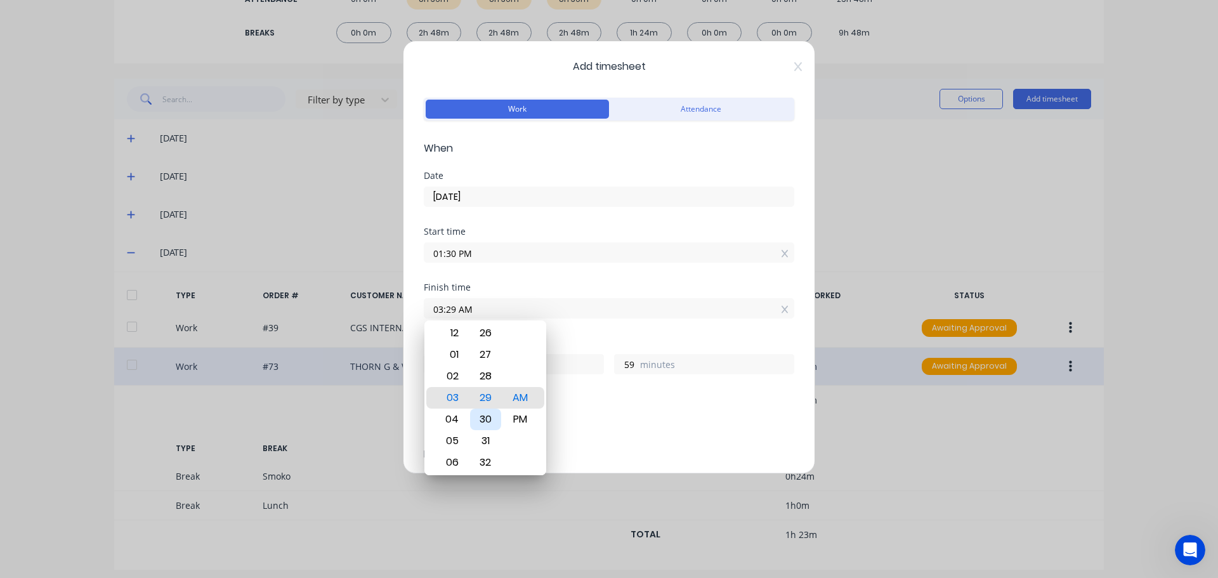
type input "03:30 AM"
type input "14"
type input "0"
click at [519, 416] on div "PM" at bounding box center [520, 420] width 31 height 22
type input "03:30 PM"
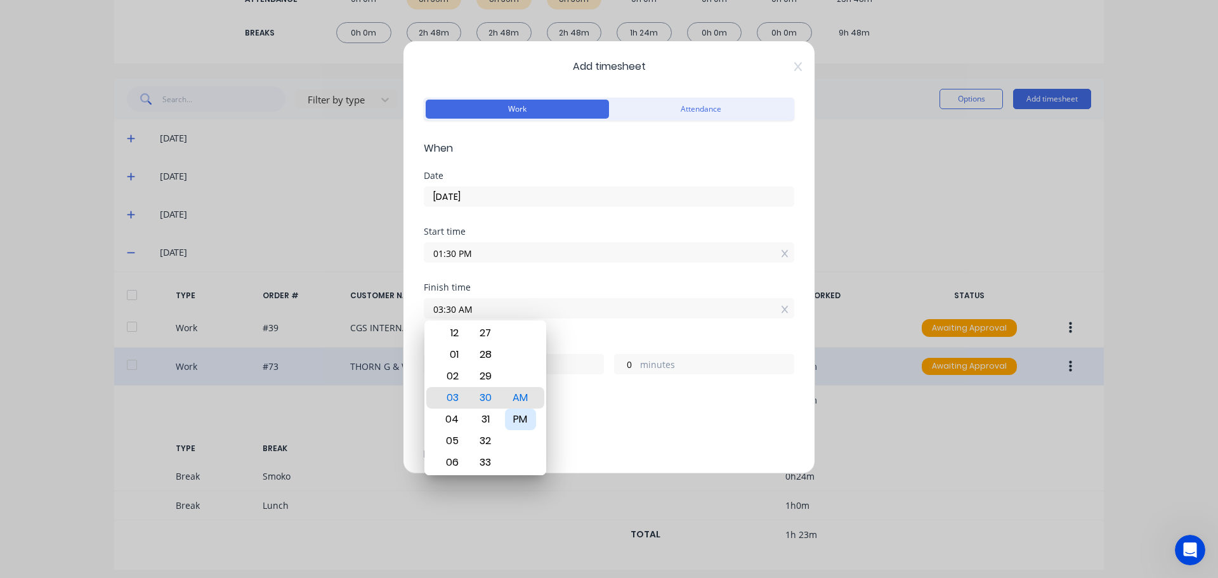
type input "2"
click at [593, 338] on div "Finish time 03:30 PM" at bounding box center [609, 311] width 371 height 56
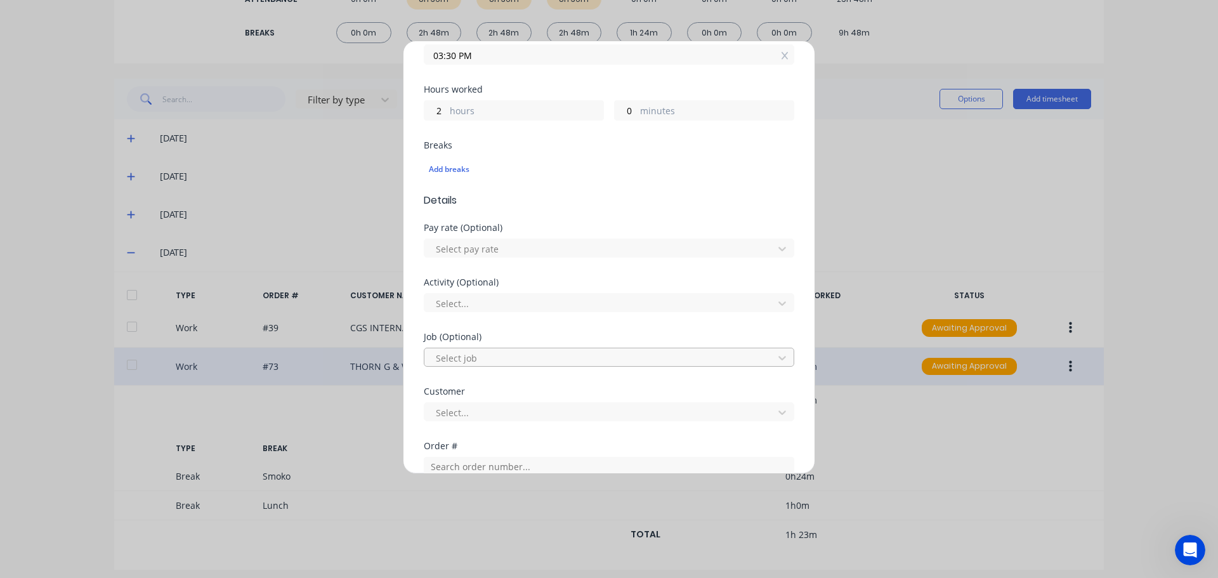
scroll to position [444, 0]
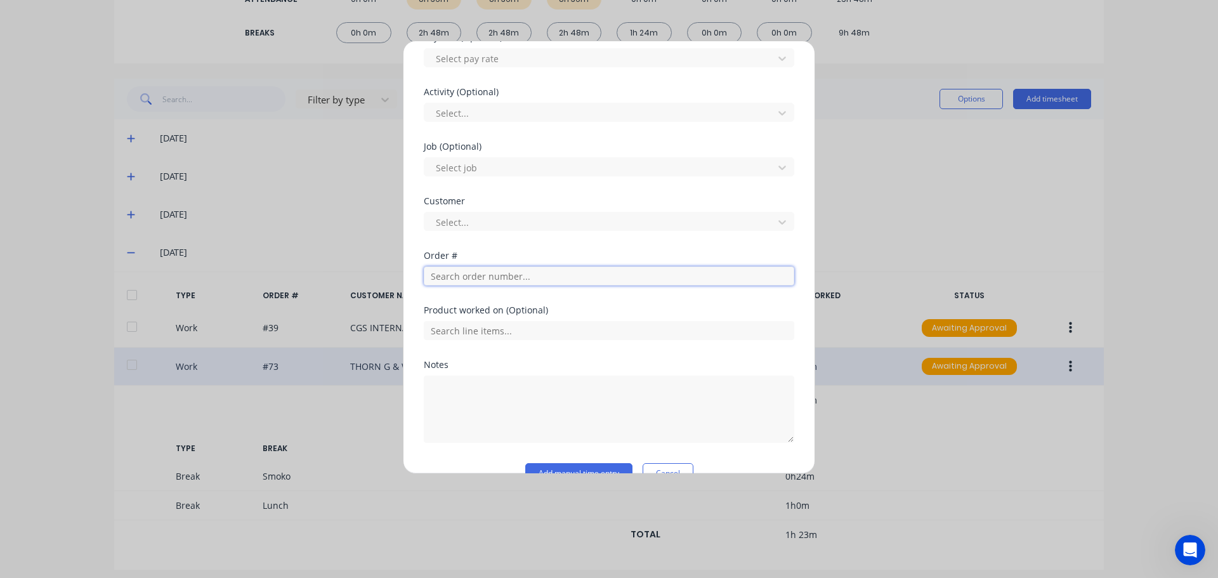
click at [551, 275] on input "text" at bounding box center [609, 275] width 371 height 19
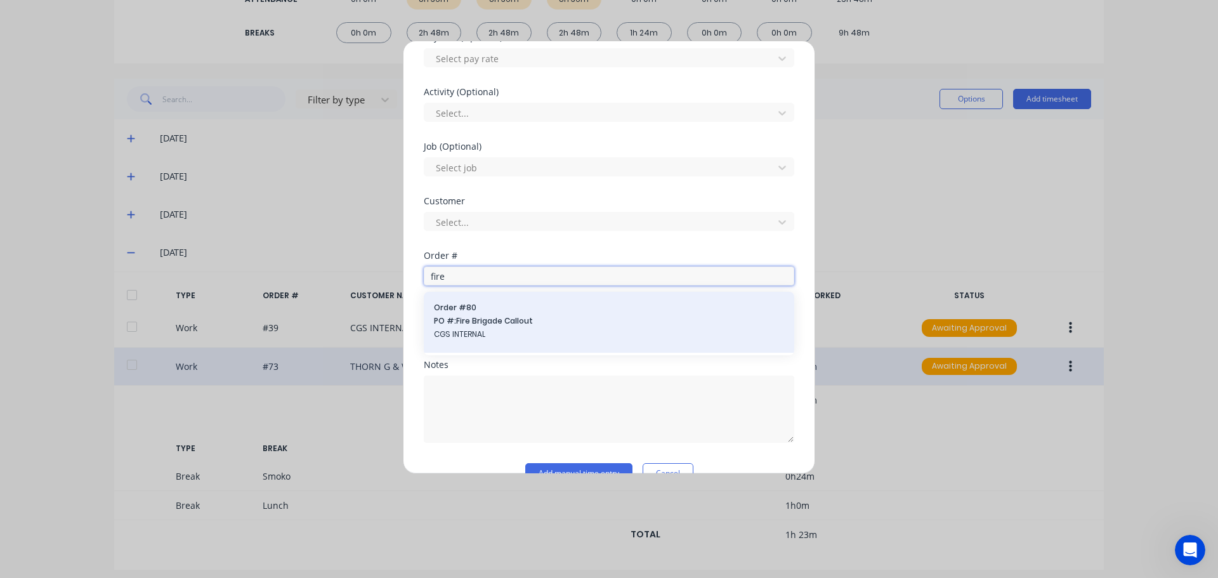
type input "fire"
click at [505, 327] on div "Order # 80 PO #: Fire Brigade Callout CGS INTERNAL" at bounding box center [609, 322] width 350 height 41
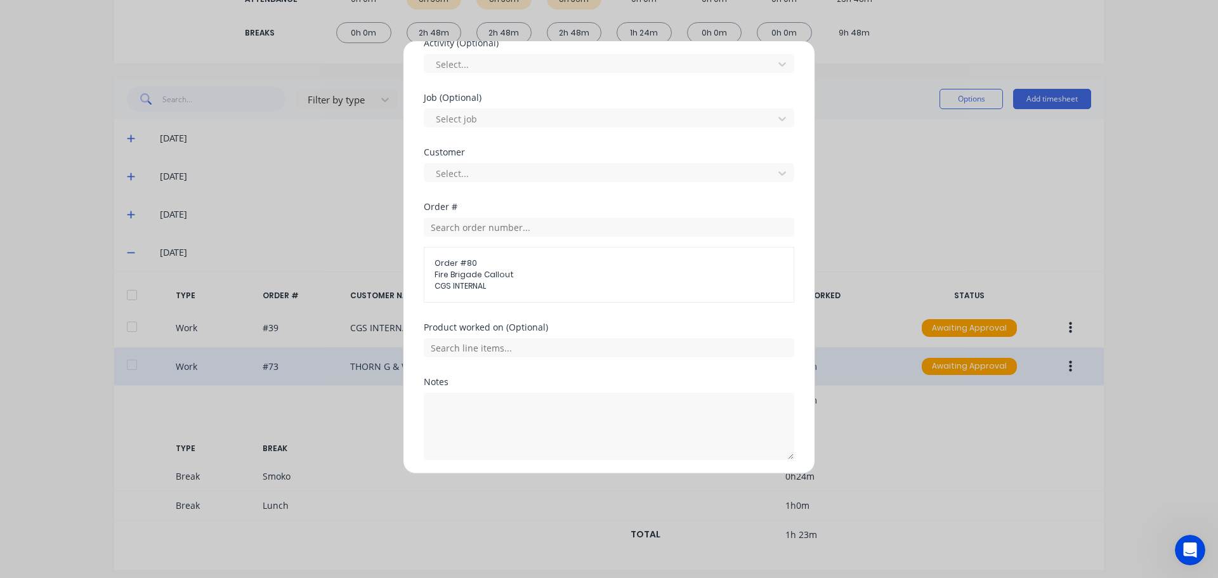
scroll to position [538, 0]
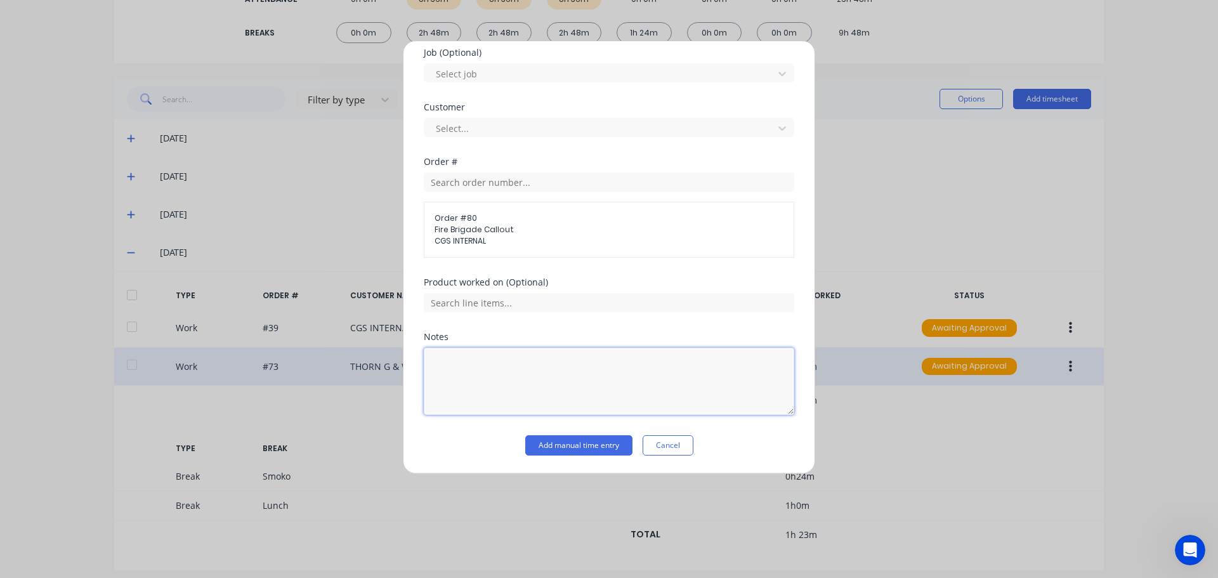
click at [517, 362] on textarea at bounding box center [609, 381] width 371 height 67
type textarea "MVA Woodanilling"
click at [555, 444] on button "Add manual time entry" at bounding box center [578, 445] width 107 height 20
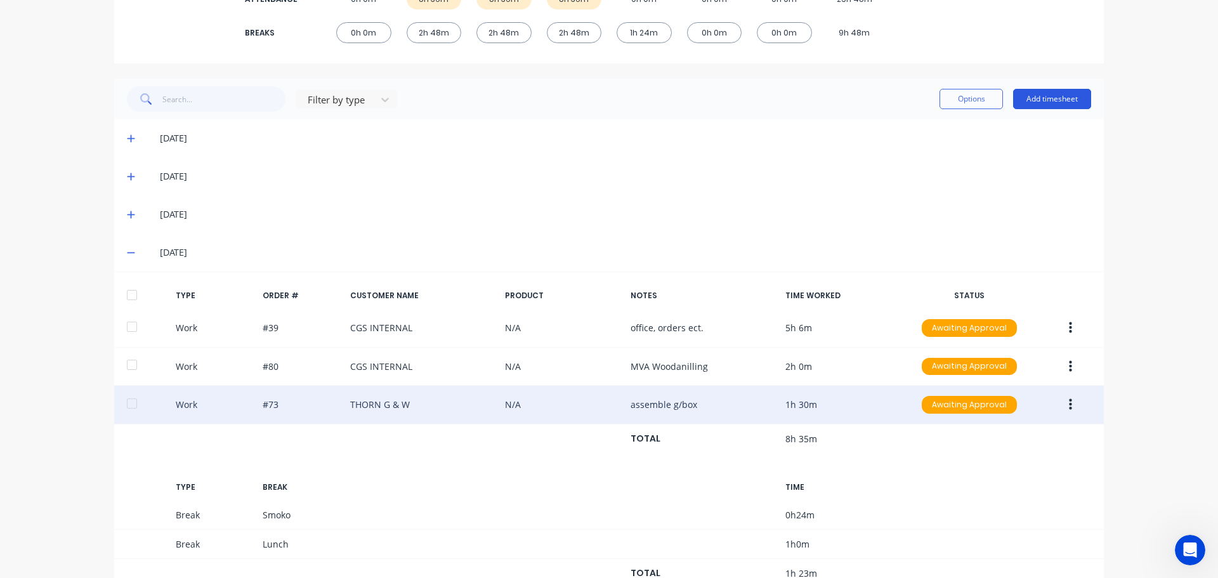
click at [1037, 104] on button "Add timesheet" at bounding box center [1052, 99] width 78 height 20
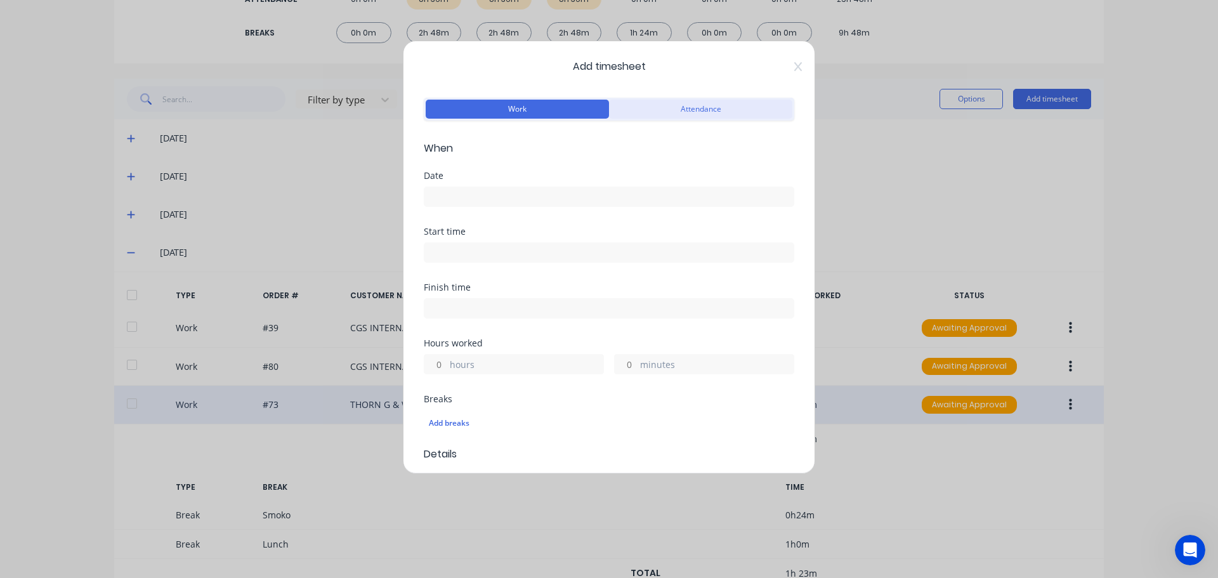
click at [709, 107] on button "Attendance" at bounding box center [700, 109] width 183 height 19
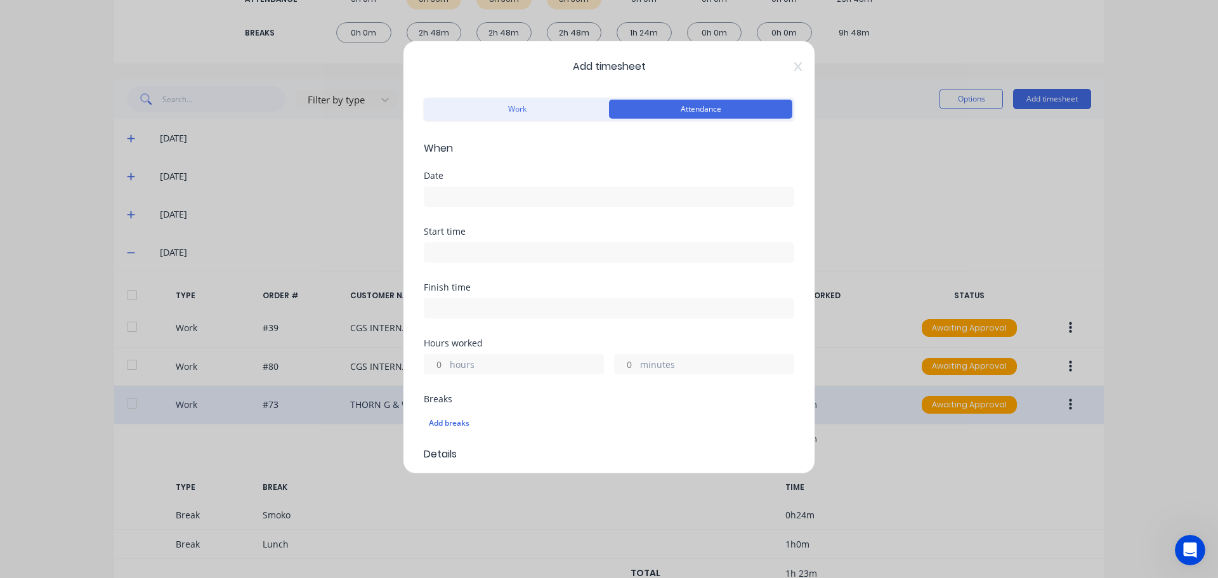
click at [530, 190] on input at bounding box center [608, 196] width 369 height 19
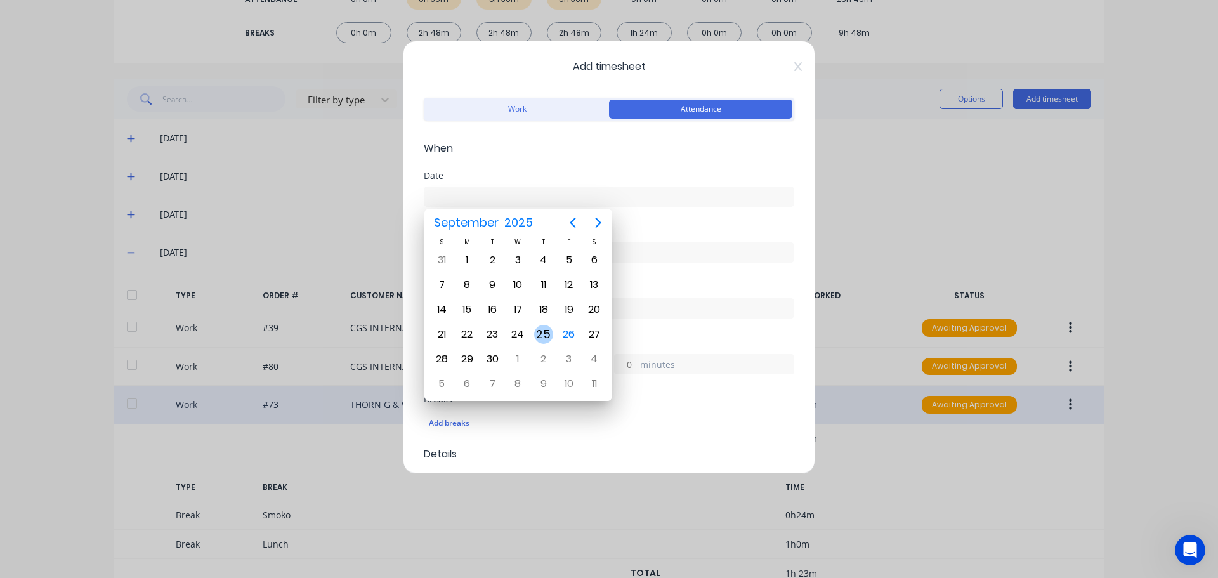
click at [551, 336] on div "25" at bounding box center [543, 334] width 19 height 19
type input "[DATE]"
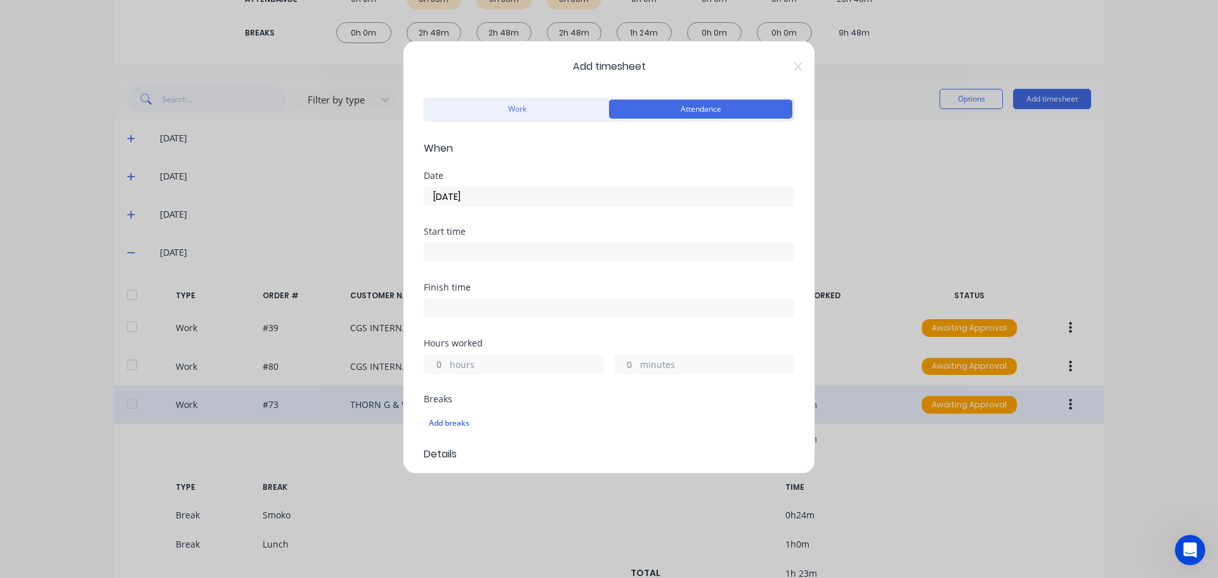
click at [542, 251] on input at bounding box center [608, 252] width 369 height 19
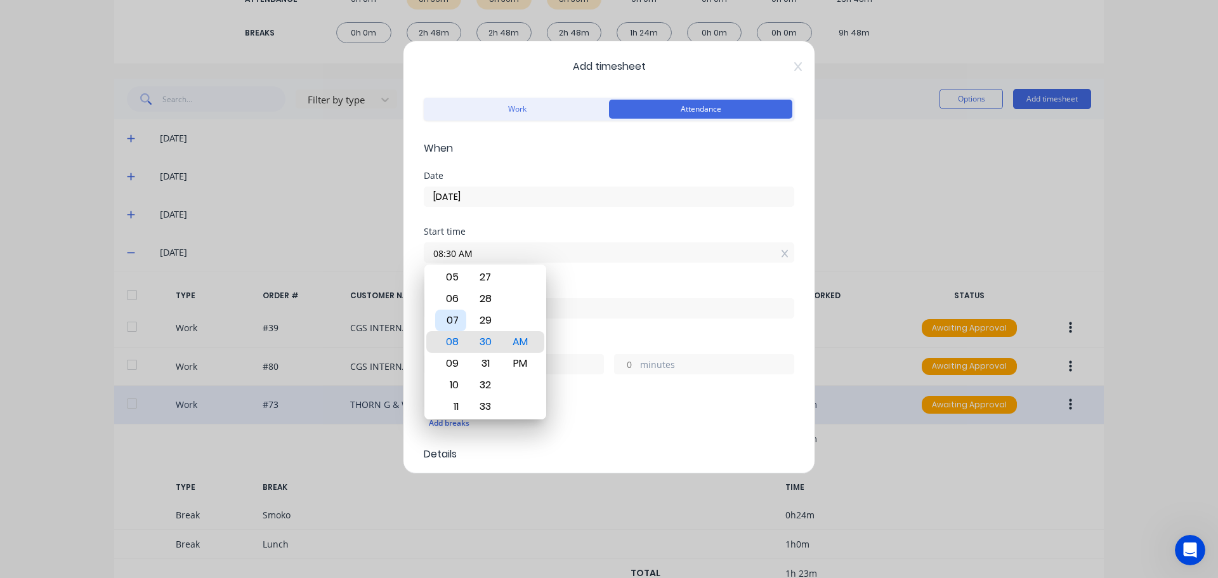
click at [450, 318] on div "07" at bounding box center [450, 321] width 31 height 22
click at [450, 383] on div "07" at bounding box center [450, 385] width 31 height 22
type input "07:00 AM"
click at [487, 350] on div "00" at bounding box center [485, 342] width 31 height 22
click at [585, 279] on div "Start time 07:00 AM" at bounding box center [609, 255] width 371 height 56
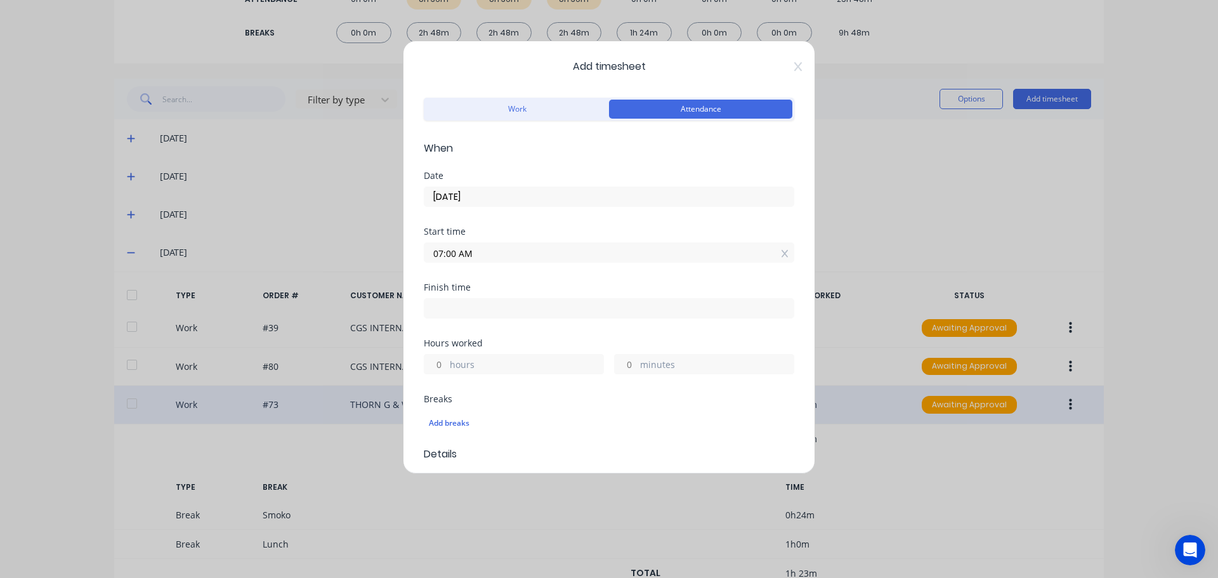
click at [510, 314] on input at bounding box center [608, 308] width 369 height 19
type input "08:30 AM"
type input "1"
type input "30"
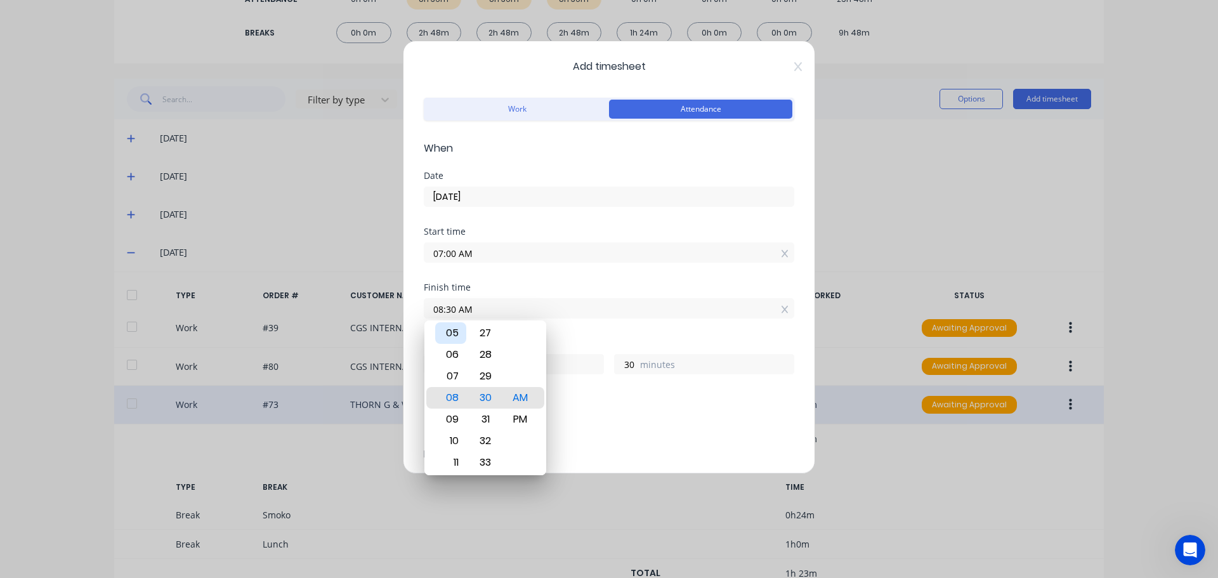
click at [456, 338] on div "05" at bounding box center [450, 333] width 31 height 22
type input "05:30 AM"
type input "22"
type input "05:09 AM"
type input "9"
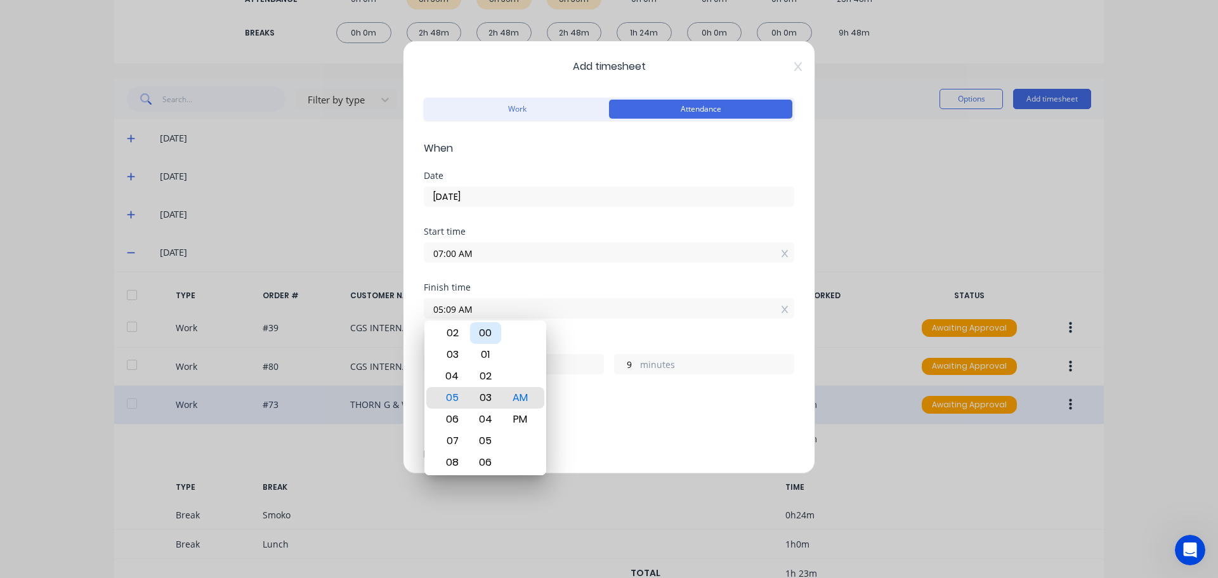
type input "05:03 AM"
type input "3"
click at [492, 335] on div "00" at bounding box center [485, 333] width 31 height 22
type input "05:00 AM"
type input "0"
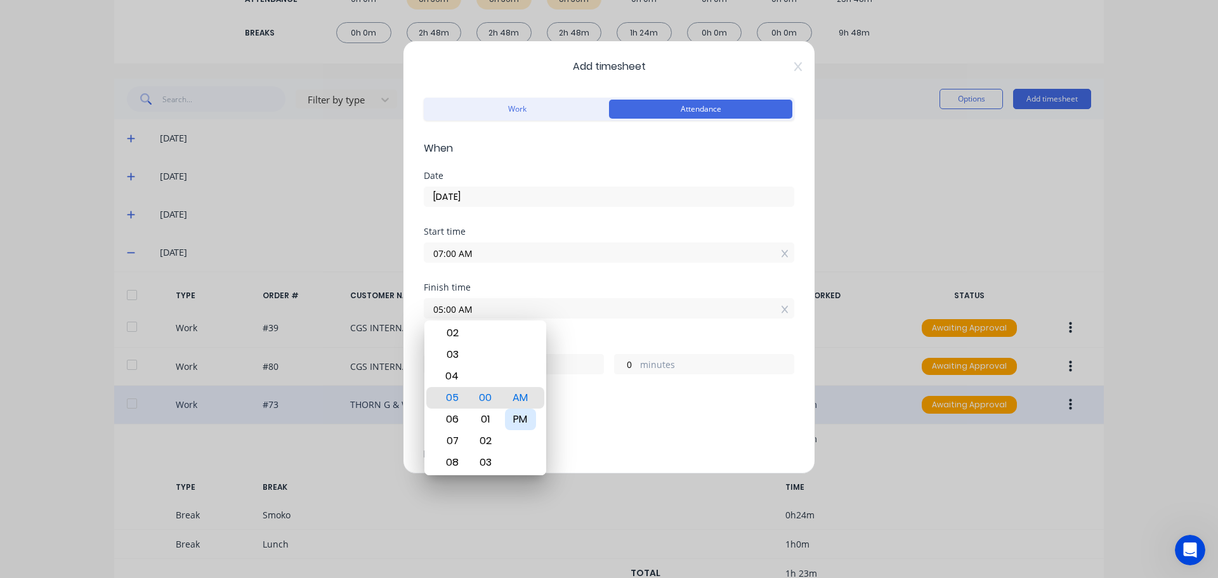
click at [516, 416] on div "PM" at bounding box center [520, 420] width 31 height 22
type input "05:00 PM"
type input "10"
click at [598, 339] on div "Hours worked" at bounding box center [609, 343] width 371 height 9
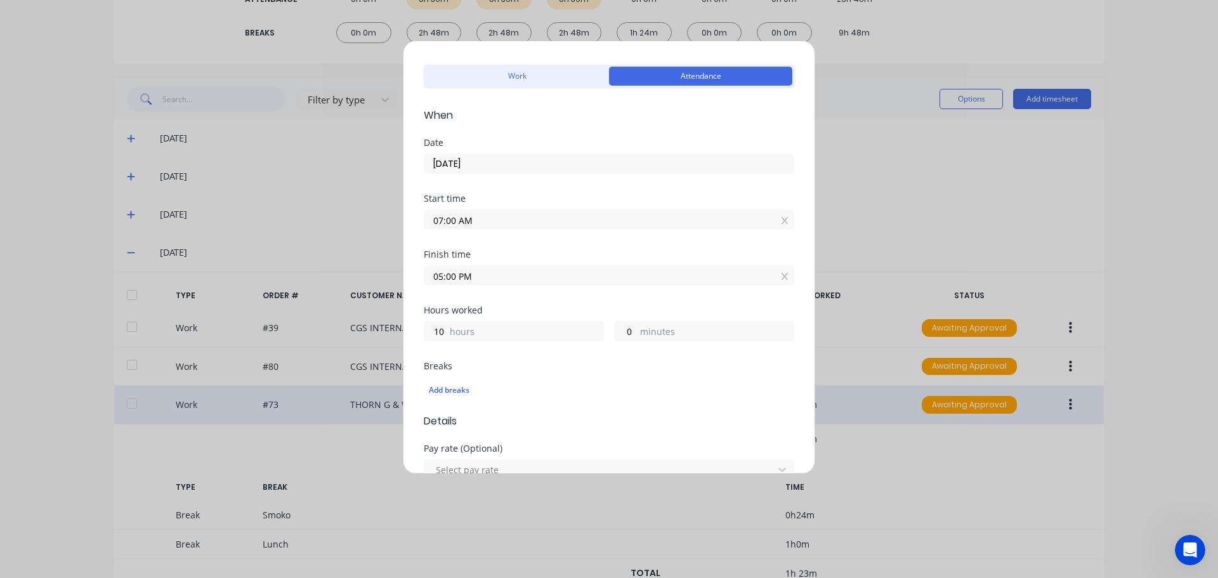
scroll to position [63, 0]
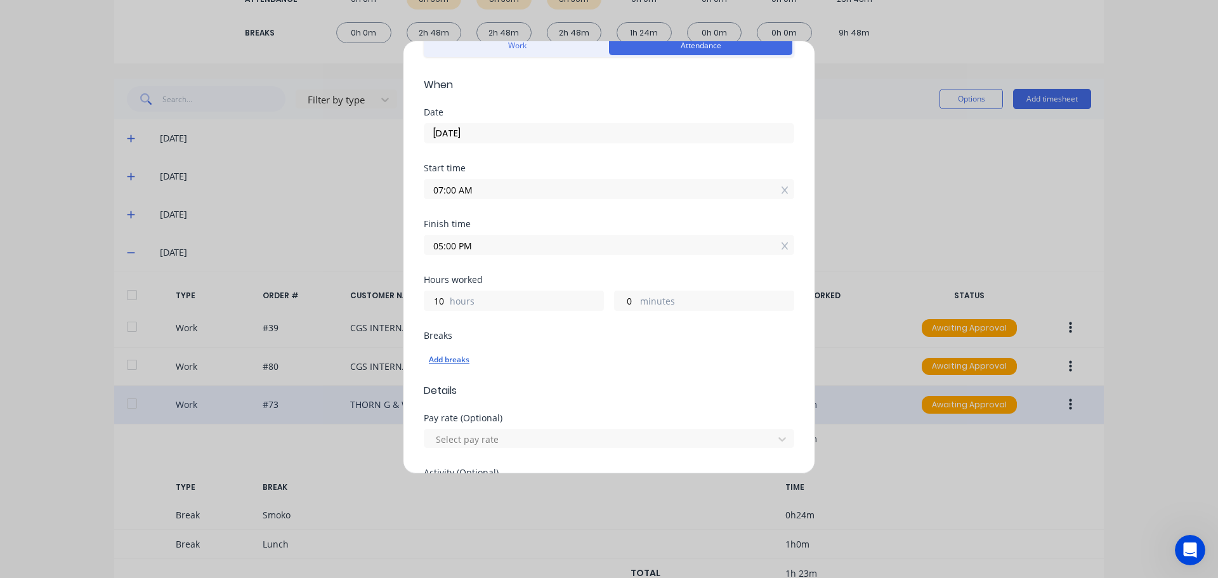
click at [450, 355] on div "Add breaks" at bounding box center [609, 360] width 360 height 16
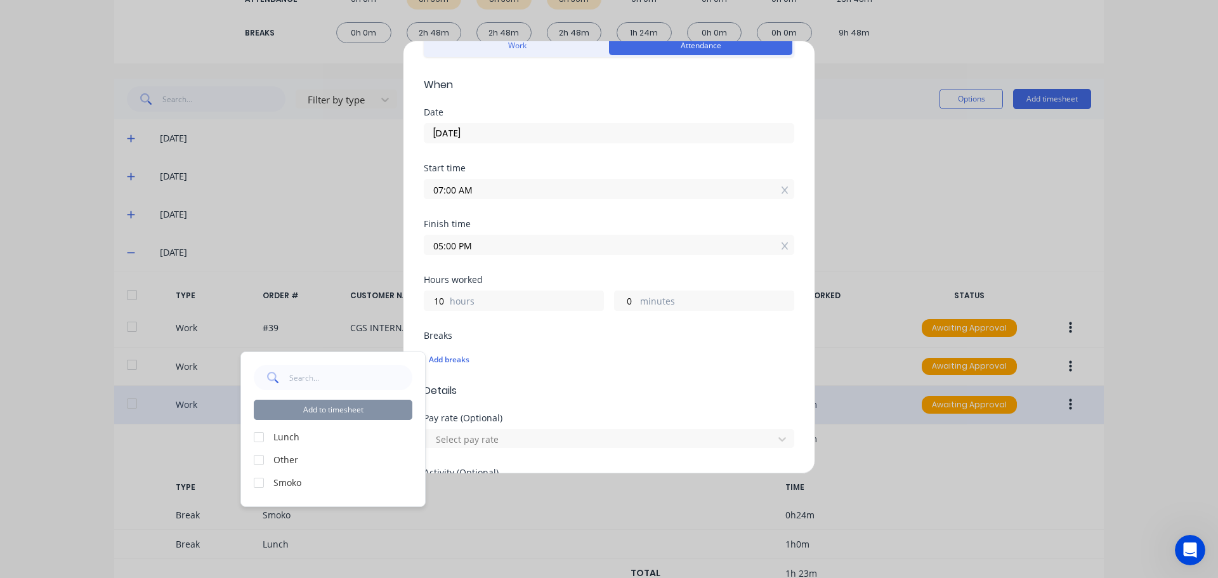
click at [256, 438] on div at bounding box center [258, 436] width 25 height 25
click at [258, 485] on div at bounding box center [258, 482] width 25 height 25
click at [315, 414] on button "Add to timesheet" at bounding box center [333, 410] width 159 height 20
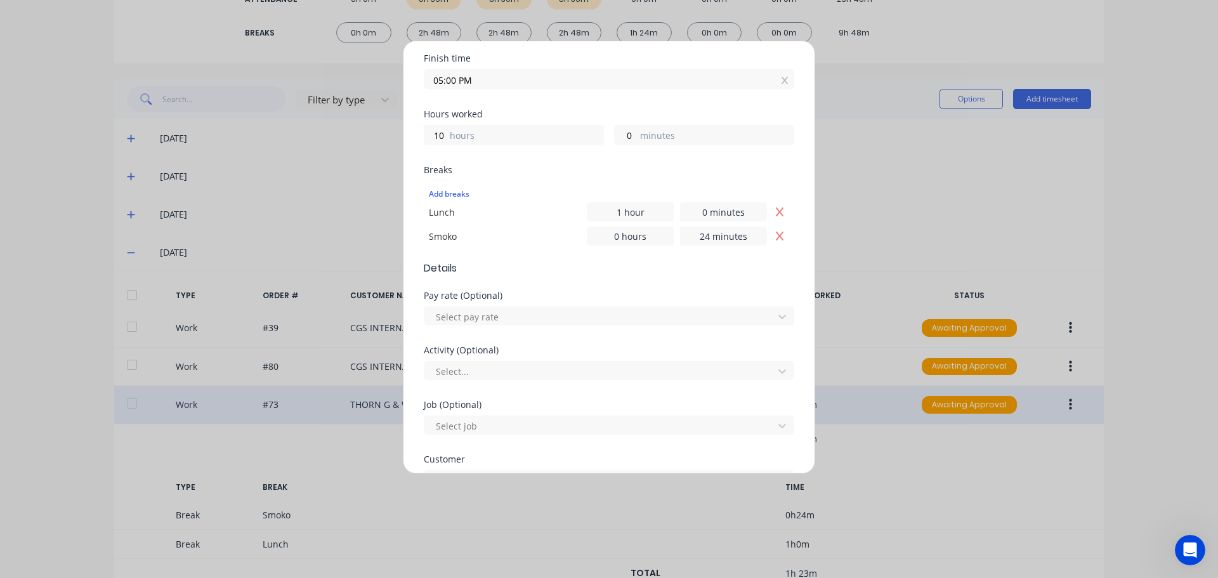
scroll to position [406, 0]
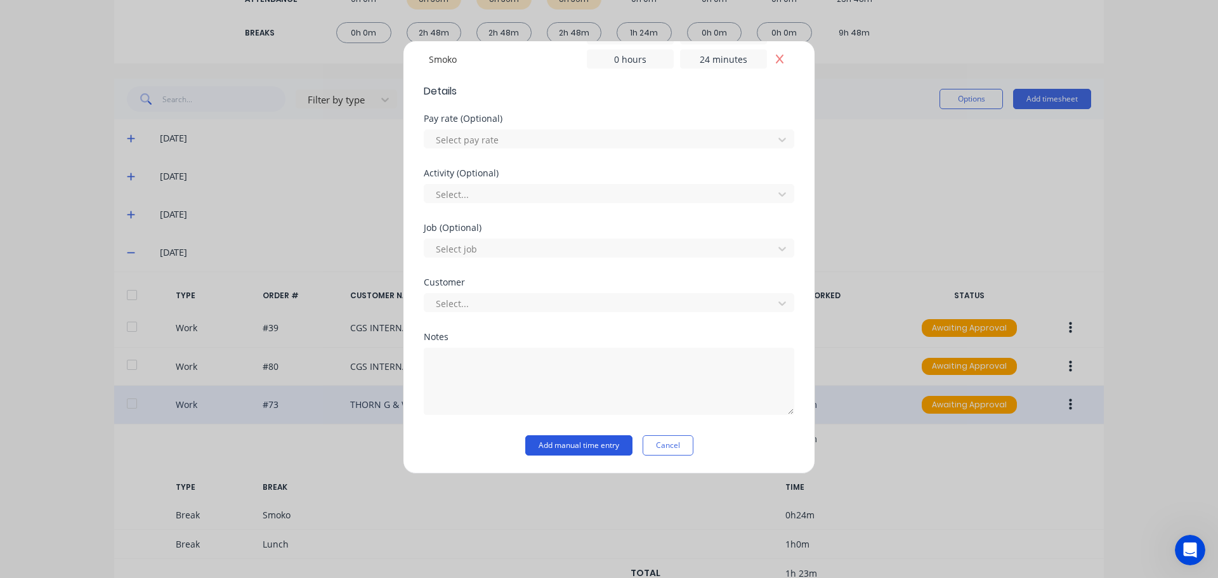
click at [592, 446] on button "Add manual time entry" at bounding box center [578, 445] width 107 height 20
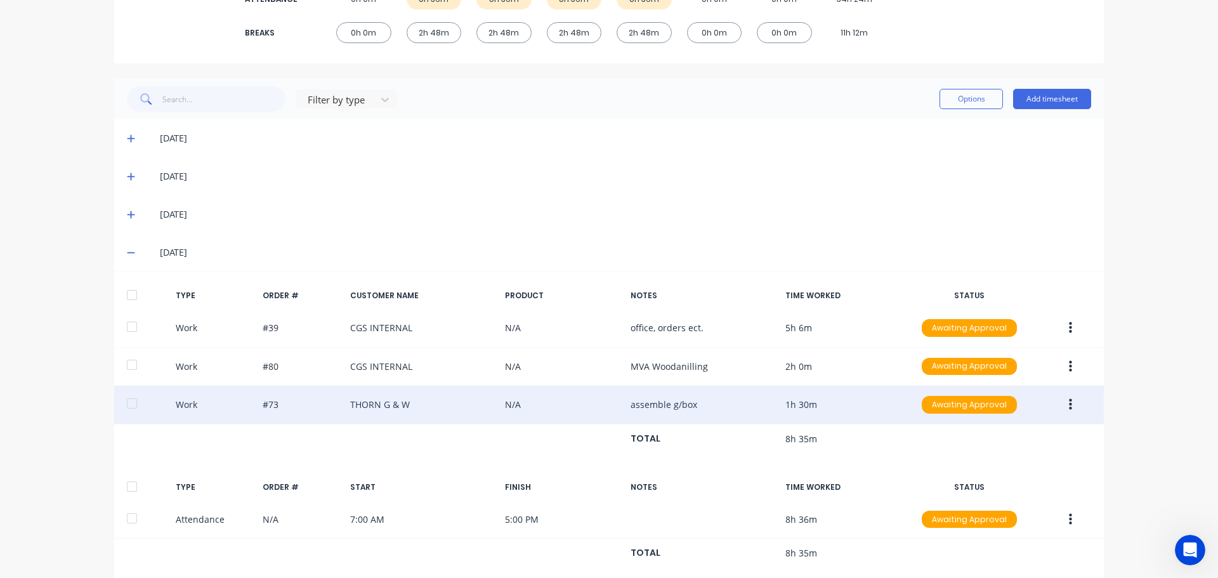
scroll to position [0, 0]
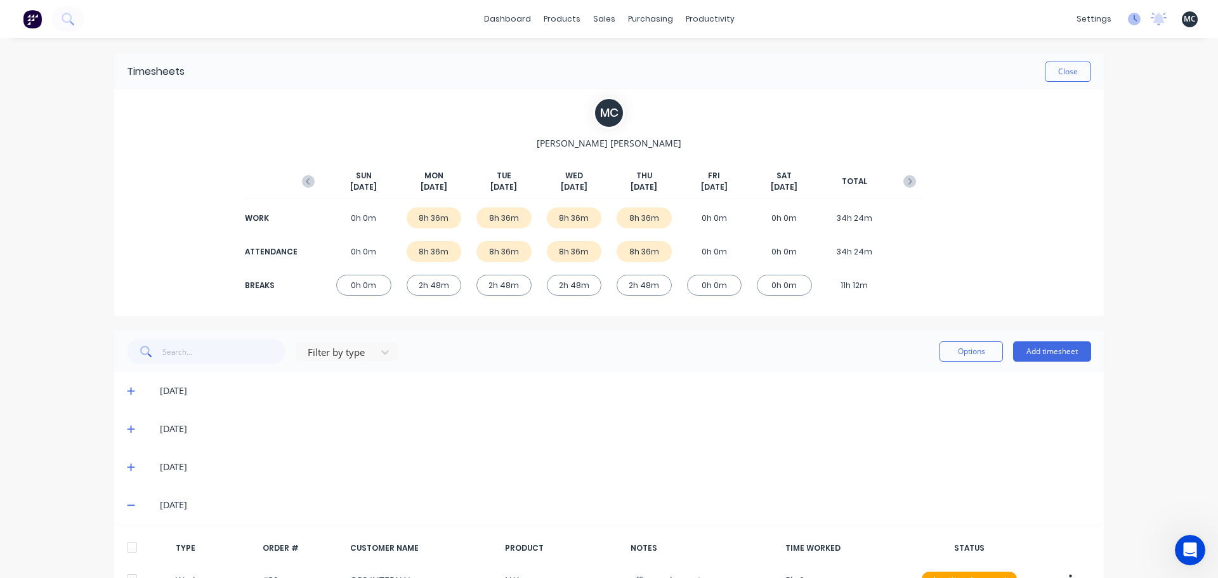
click at [1128, 24] on icon at bounding box center [1134, 19] width 13 height 13
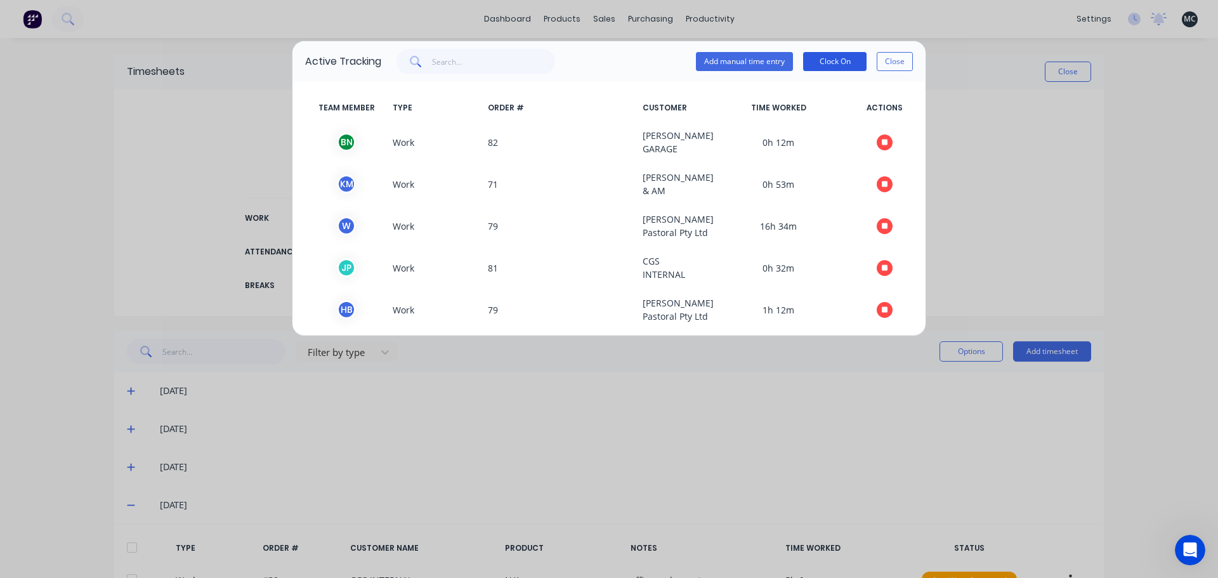
click at [835, 63] on button "Clock On" at bounding box center [834, 61] width 63 height 19
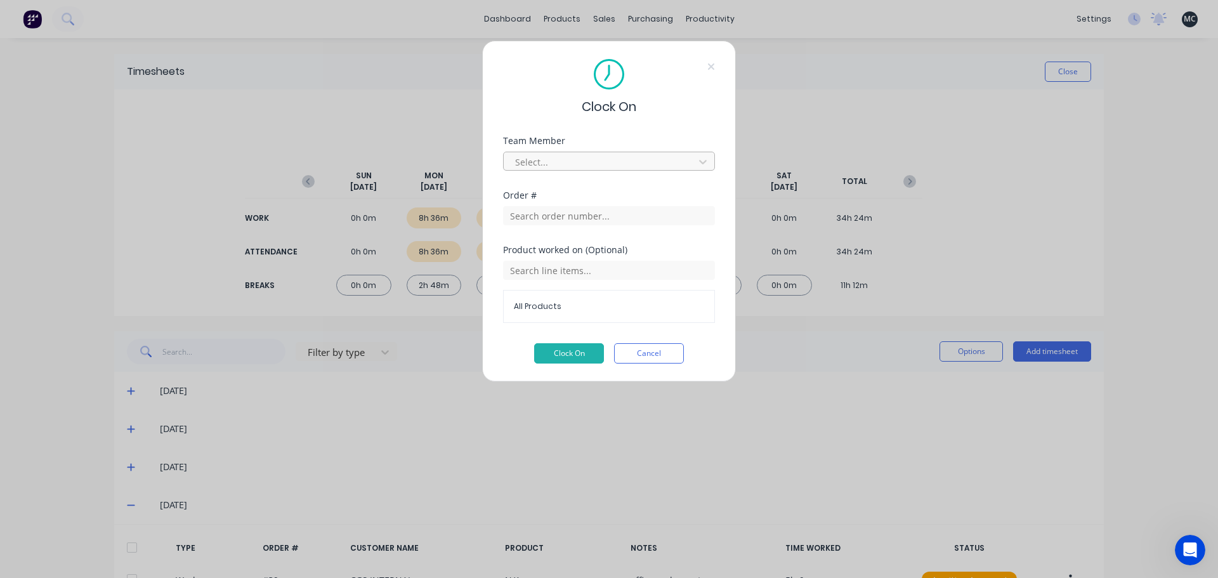
click at [615, 163] on div at bounding box center [601, 162] width 174 height 16
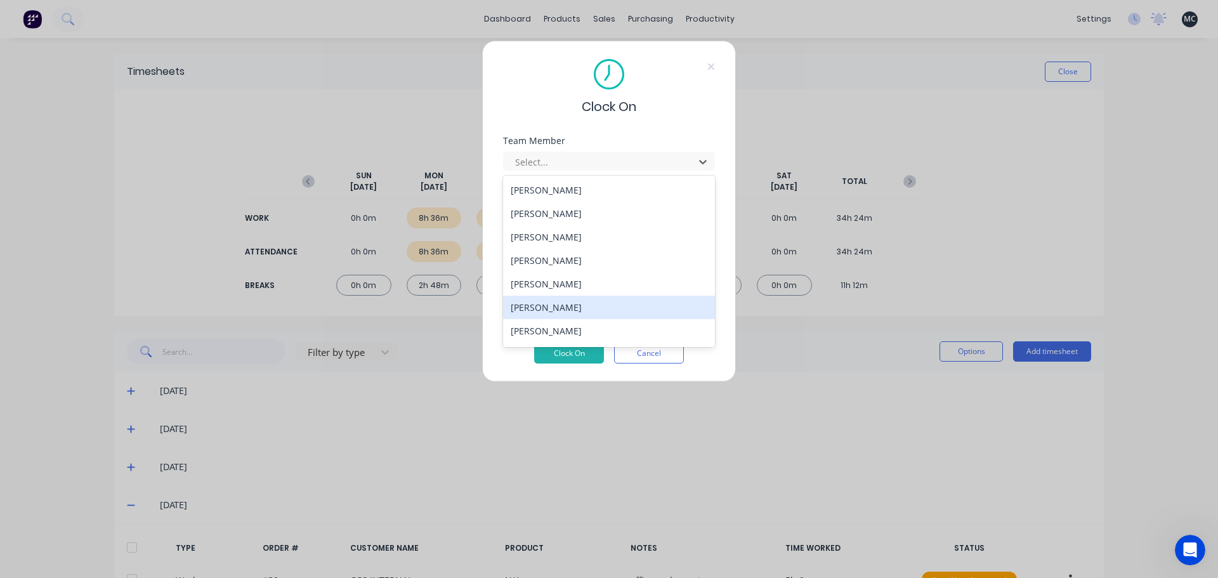
click at [553, 310] on div "[PERSON_NAME]" at bounding box center [609, 307] width 212 height 23
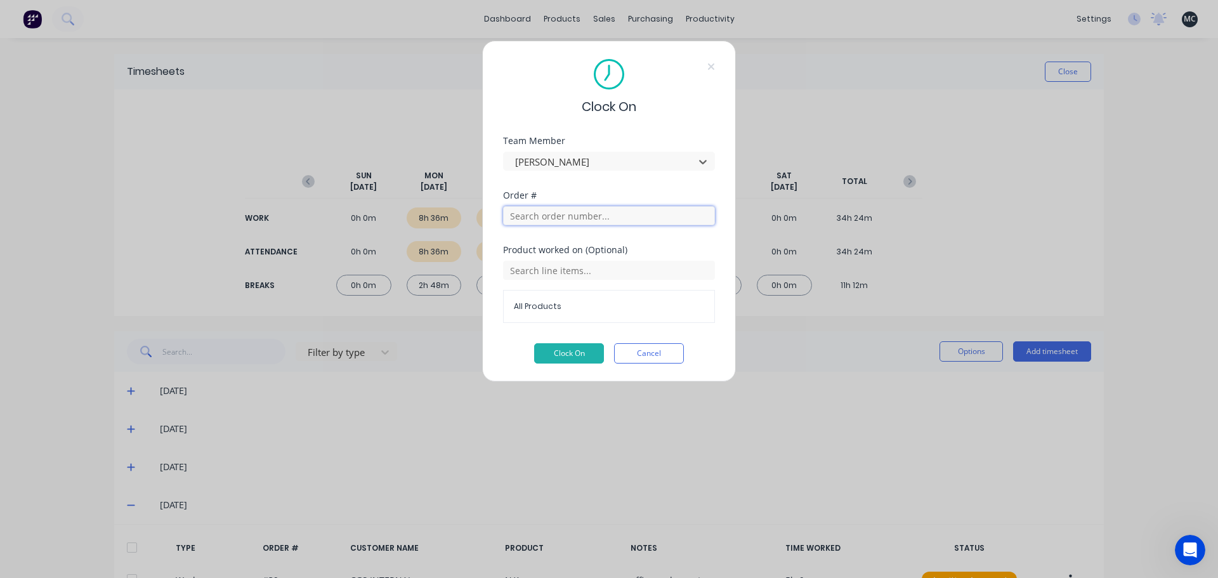
click at [551, 214] on input "text" at bounding box center [609, 215] width 212 height 19
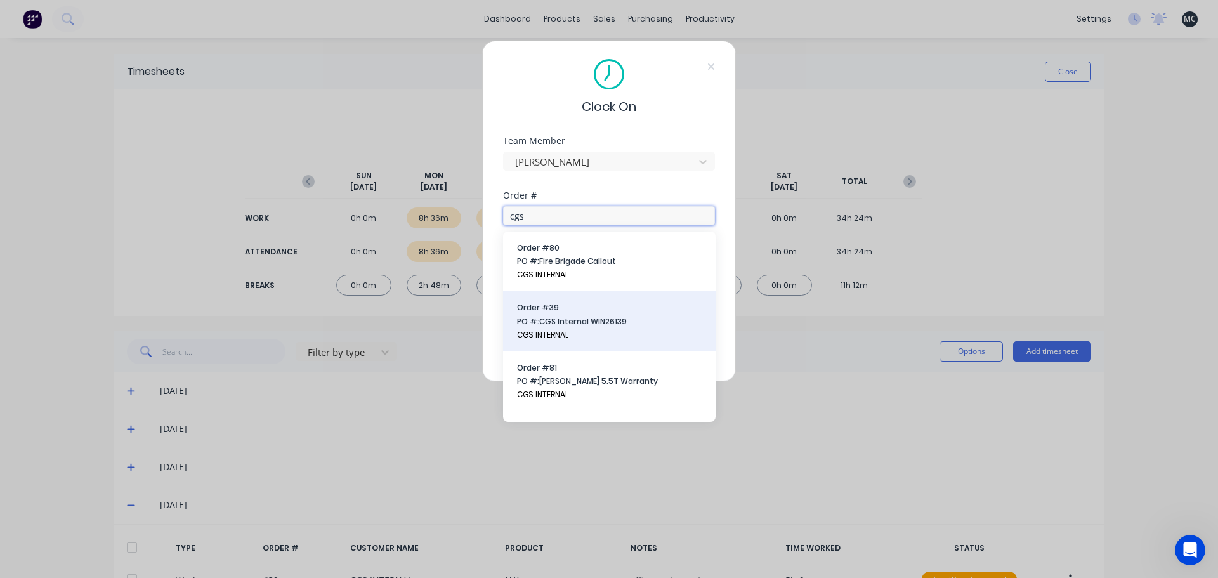
type input "cgs"
click at [565, 320] on span "PO #: CGS Internal WIN26139" at bounding box center [609, 321] width 185 height 11
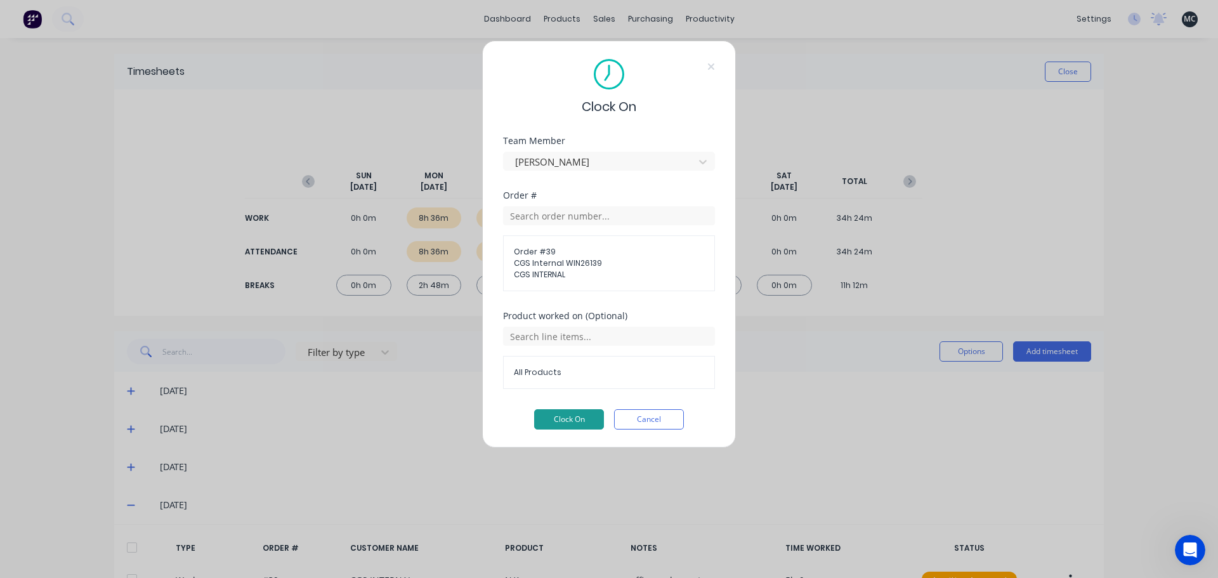
click at [581, 416] on button "Clock On" at bounding box center [569, 419] width 70 height 20
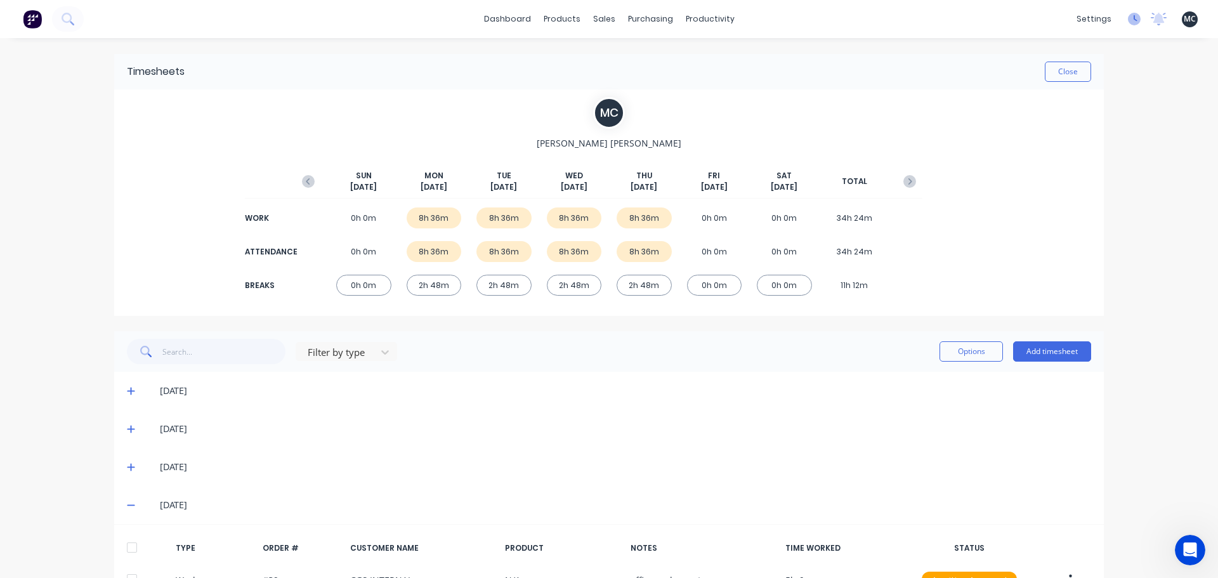
click at [1129, 20] on icon at bounding box center [1134, 19] width 13 height 13
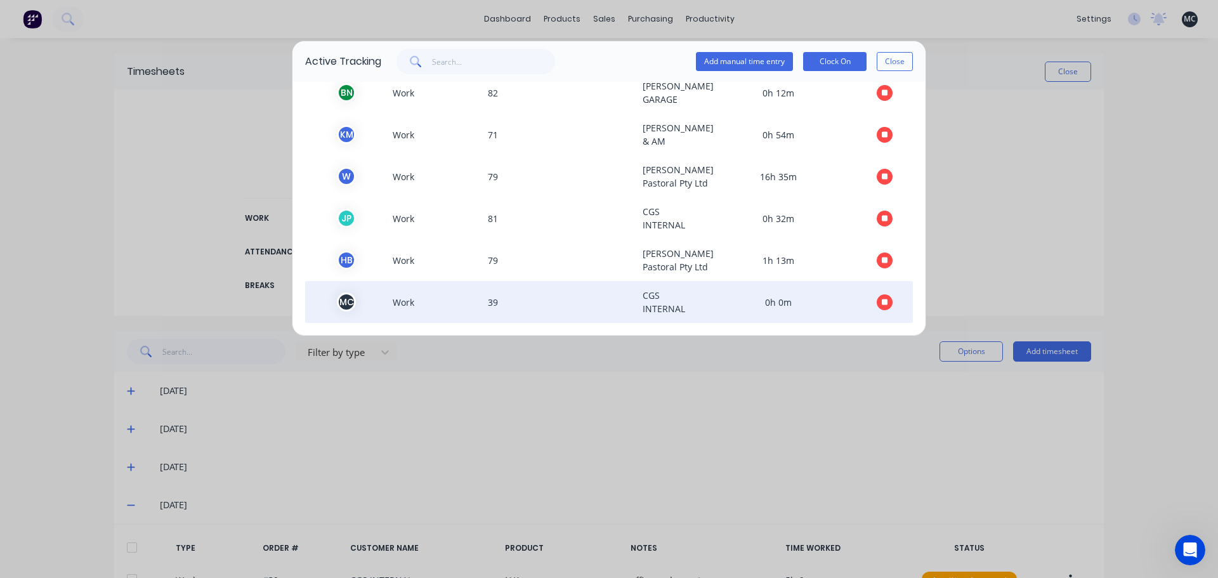
scroll to position [76, 0]
click at [882, 303] on icon "button" at bounding box center [885, 302] width 6 height 6
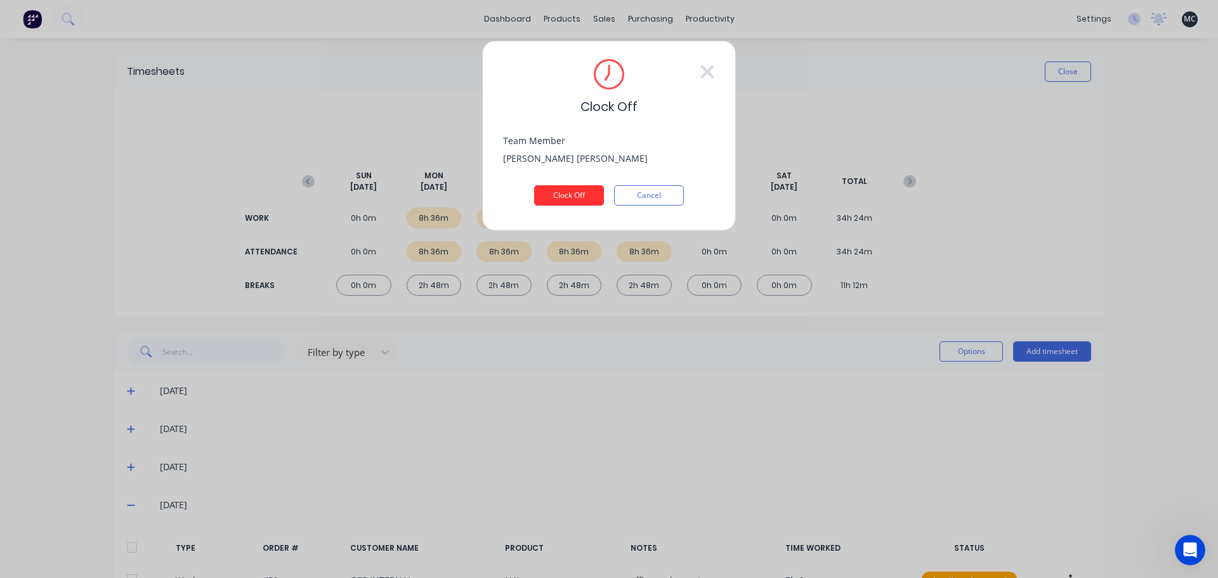
click at [568, 197] on button "Clock Off" at bounding box center [569, 195] width 70 height 20
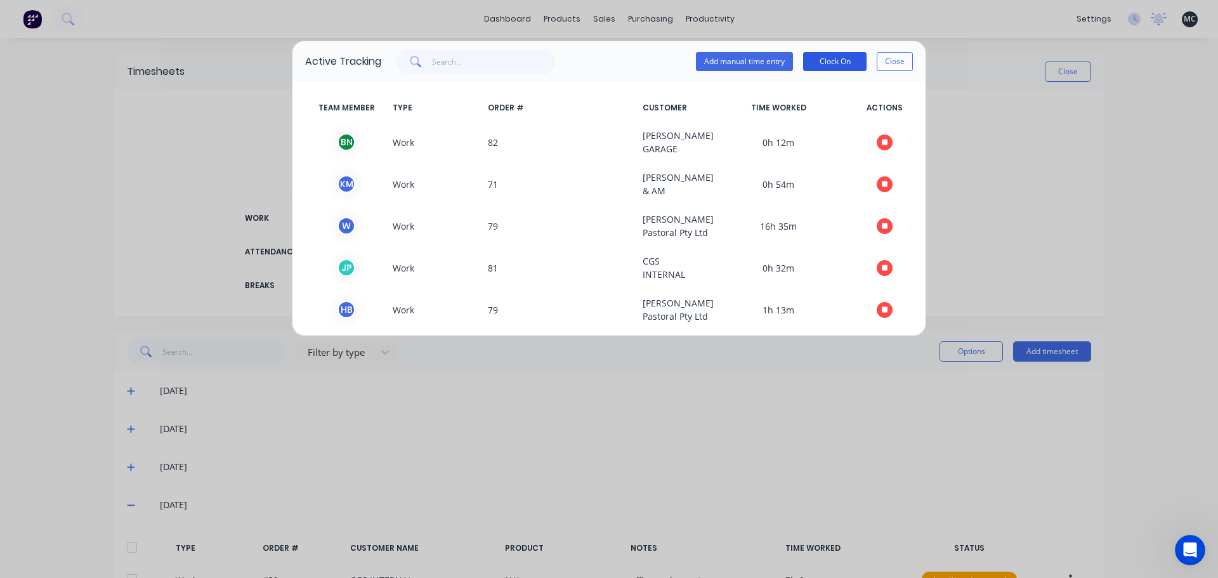
click at [843, 57] on button "Clock On" at bounding box center [834, 61] width 63 height 19
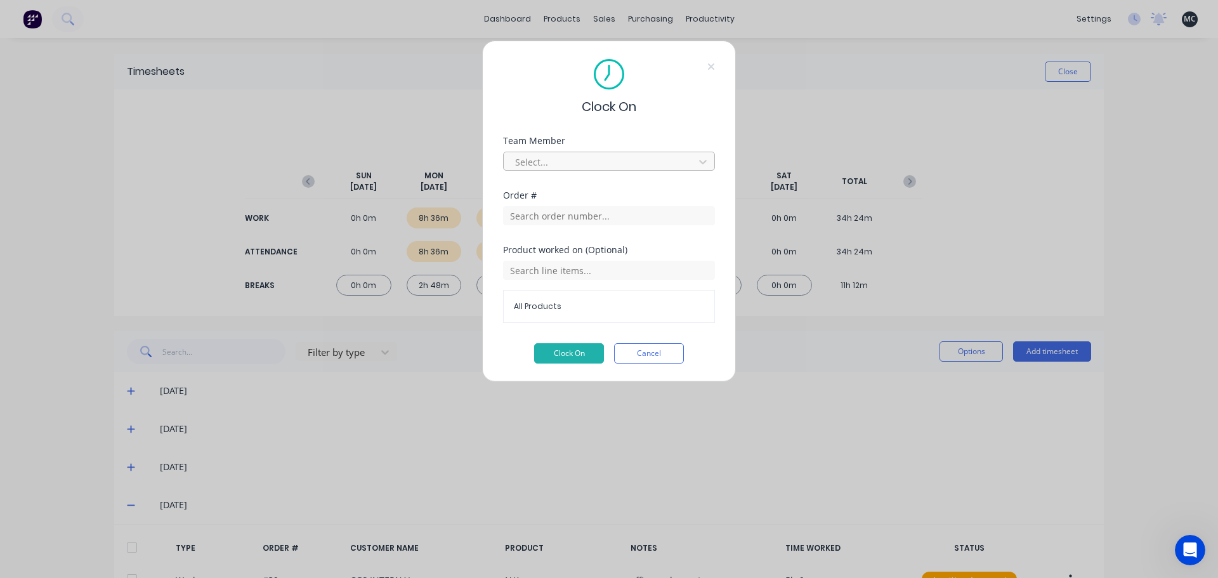
click at [596, 163] on div at bounding box center [601, 162] width 174 height 16
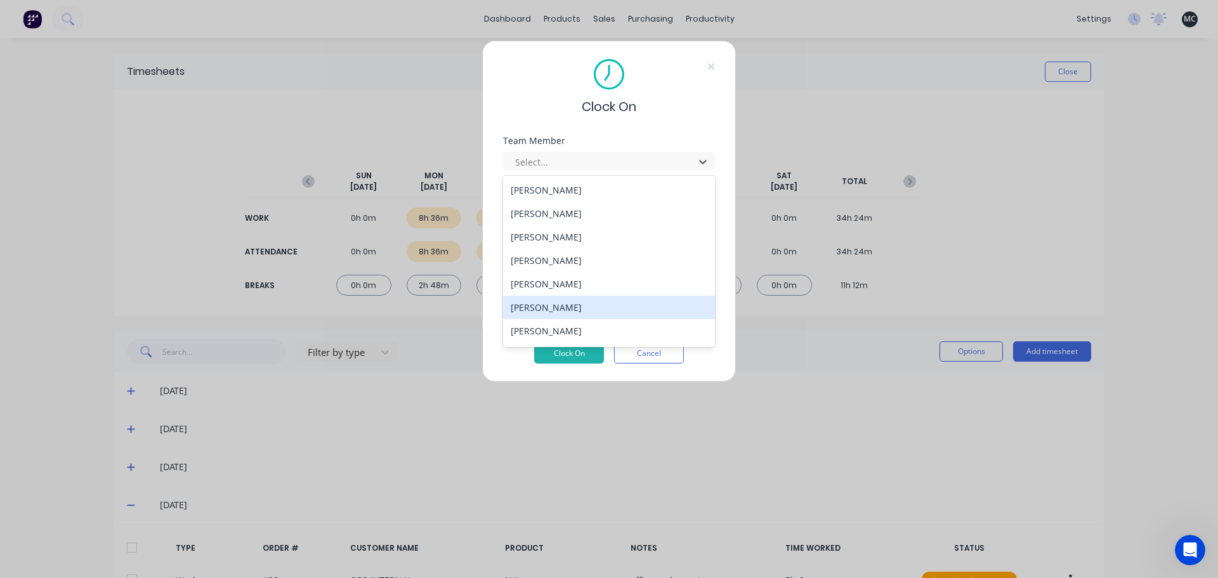
click at [580, 303] on div "[PERSON_NAME]" at bounding box center [609, 307] width 212 height 23
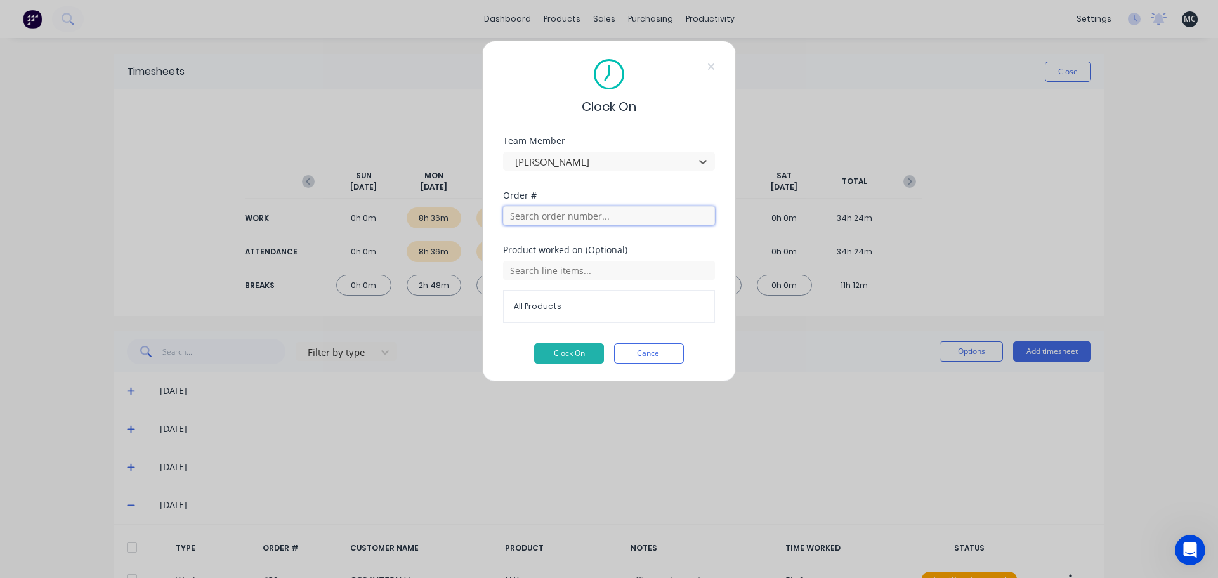
click at [584, 216] on input "text" at bounding box center [609, 215] width 212 height 19
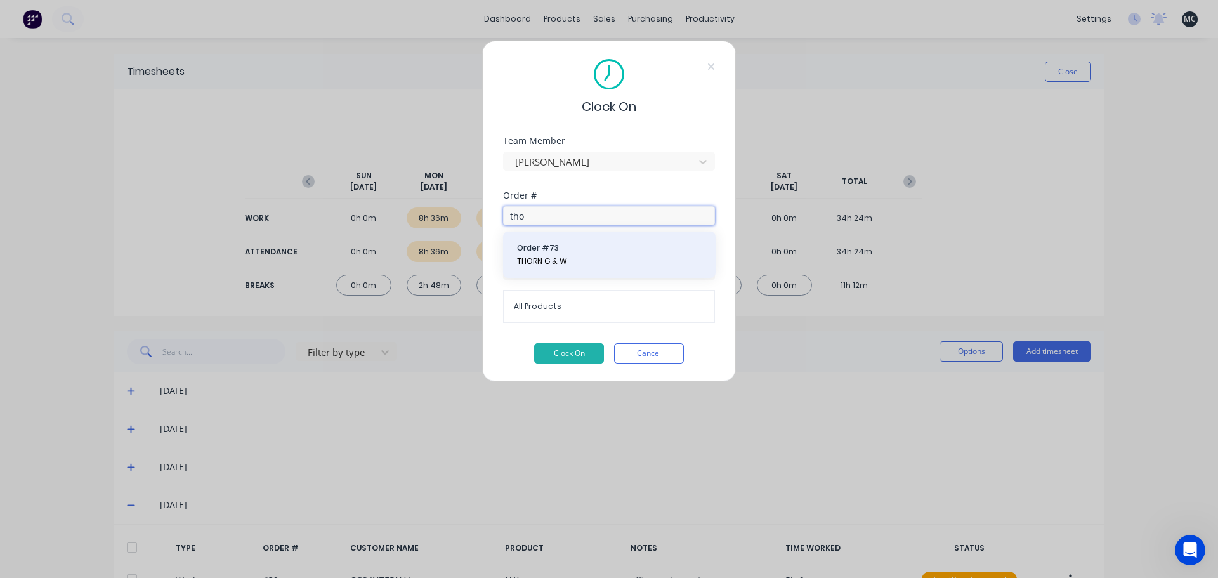
type input "tho"
click at [570, 256] on span "THORN G & W" at bounding box center [609, 261] width 185 height 11
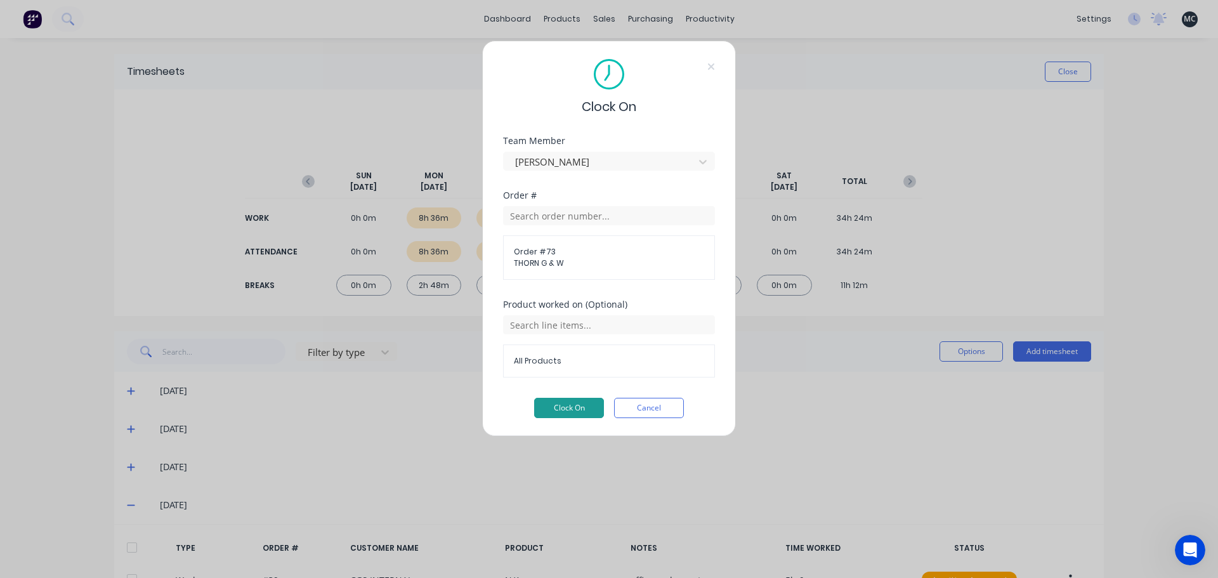
click at [564, 408] on button "Clock On" at bounding box center [569, 408] width 70 height 20
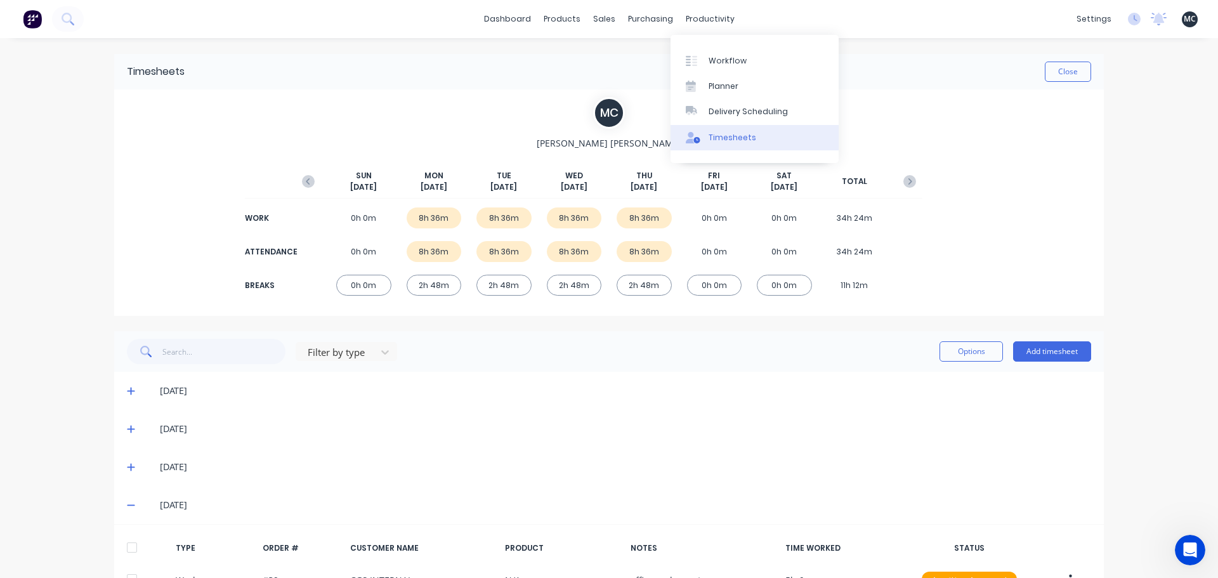
click at [711, 136] on div "Timesheets" at bounding box center [733, 137] width 48 height 11
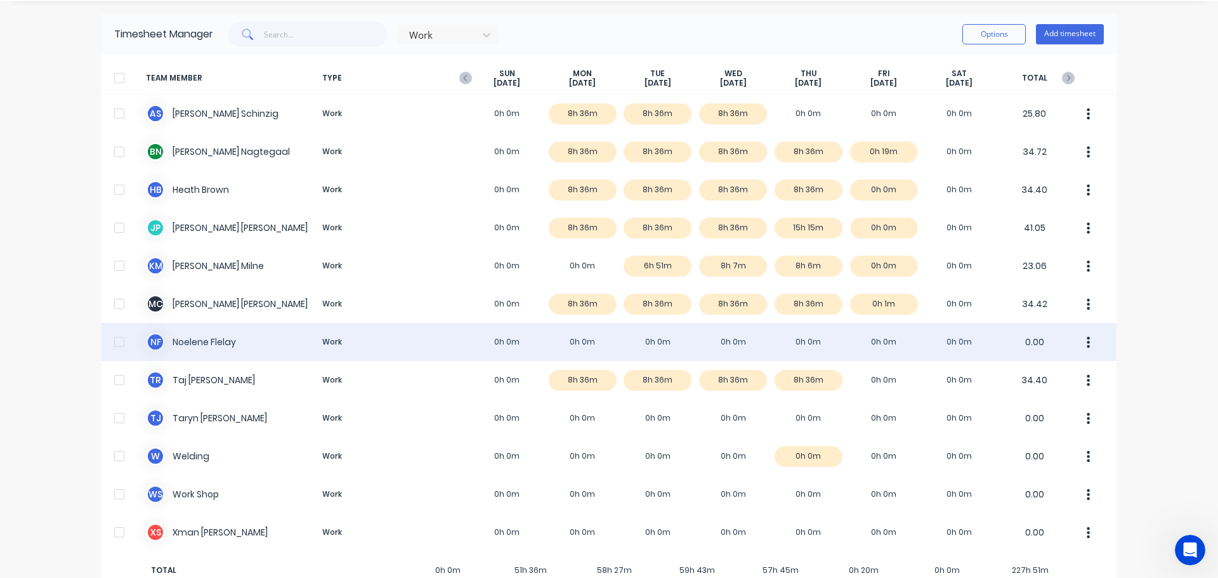
scroll to position [69, 0]
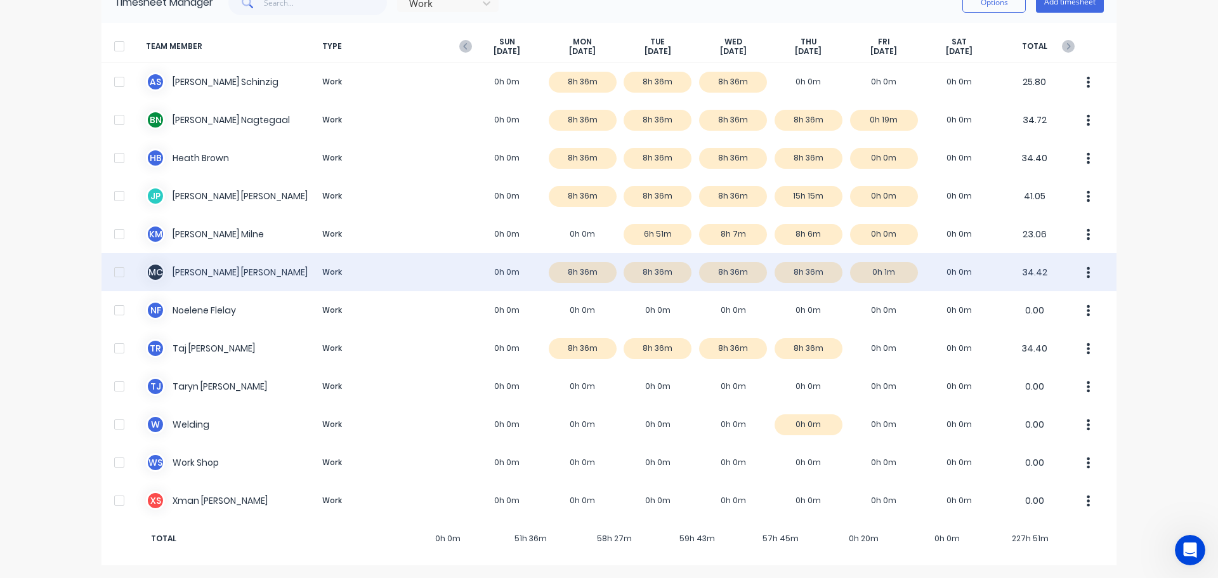
click at [492, 280] on div "M C [PERSON_NAME] Work 0h 0m 8h 36m 8h 36m 8h 36m 8h 36m 0h 1m 0h 0m 34.42" at bounding box center [609, 272] width 1015 height 38
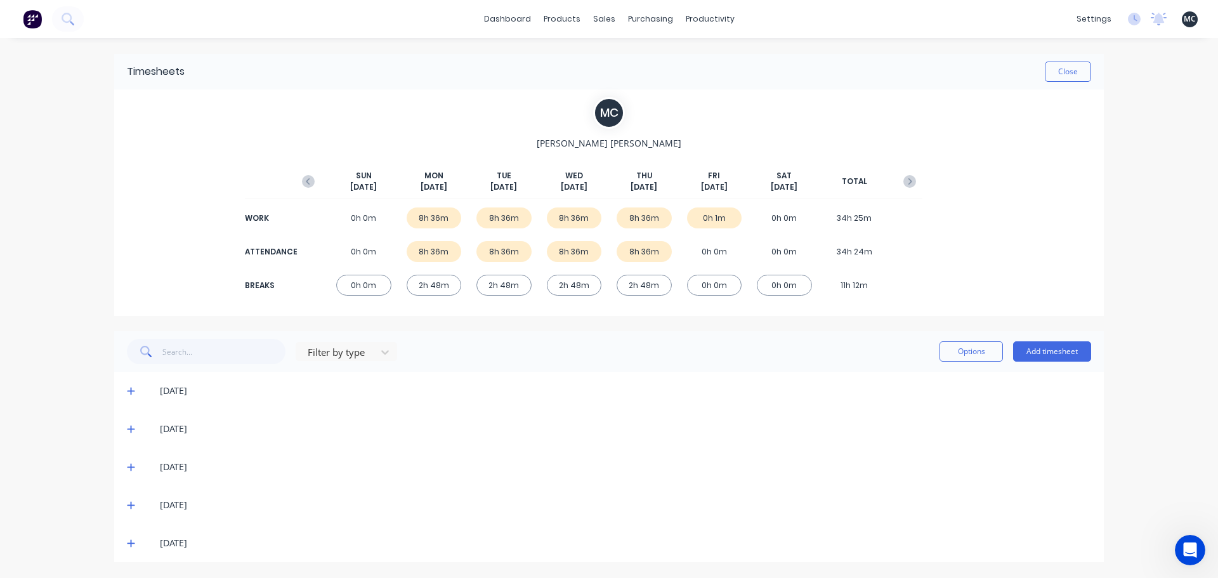
click at [131, 543] on icon at bounding box center [131, 544] width 8 height 8
click at [1171, 197] on div "dashboard products sales purchasing productivity dashboard products Product Cat…" at bounding box center [609, 289] width 1218 height 578
click at [706, 59] on link "Workflow" at bounding box center [755, 60] width 168 height 25
